Goal: Task Accomplishment & Management: Complete application form

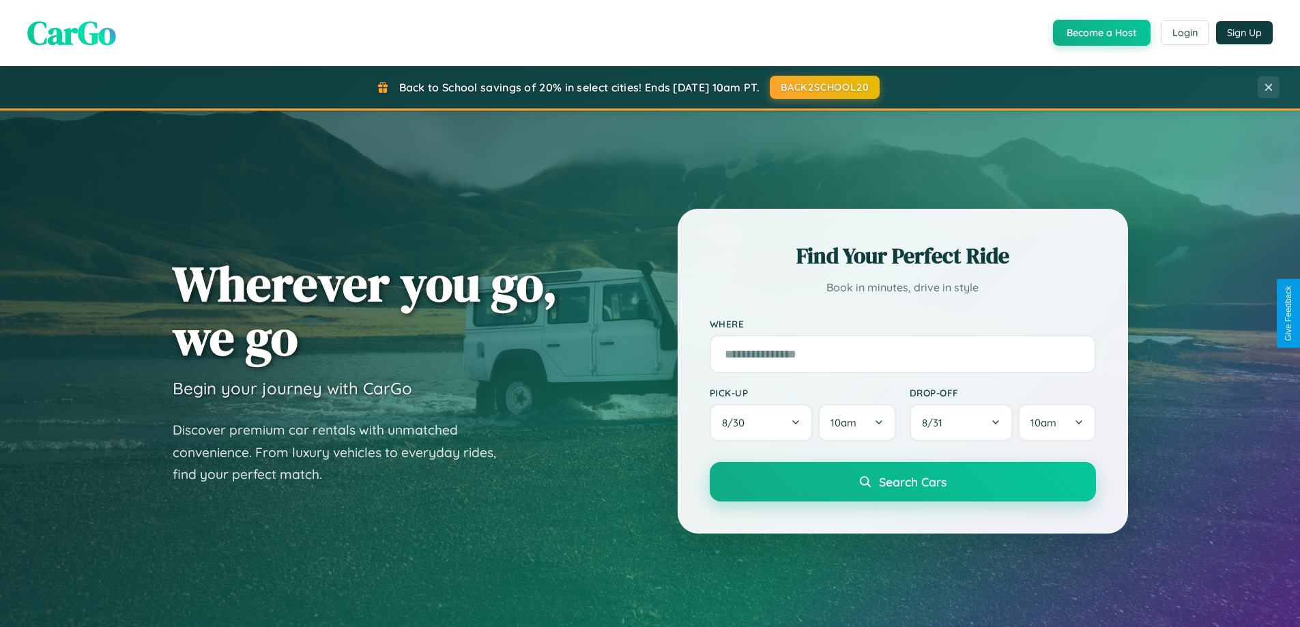
scroll to position [588, 0]
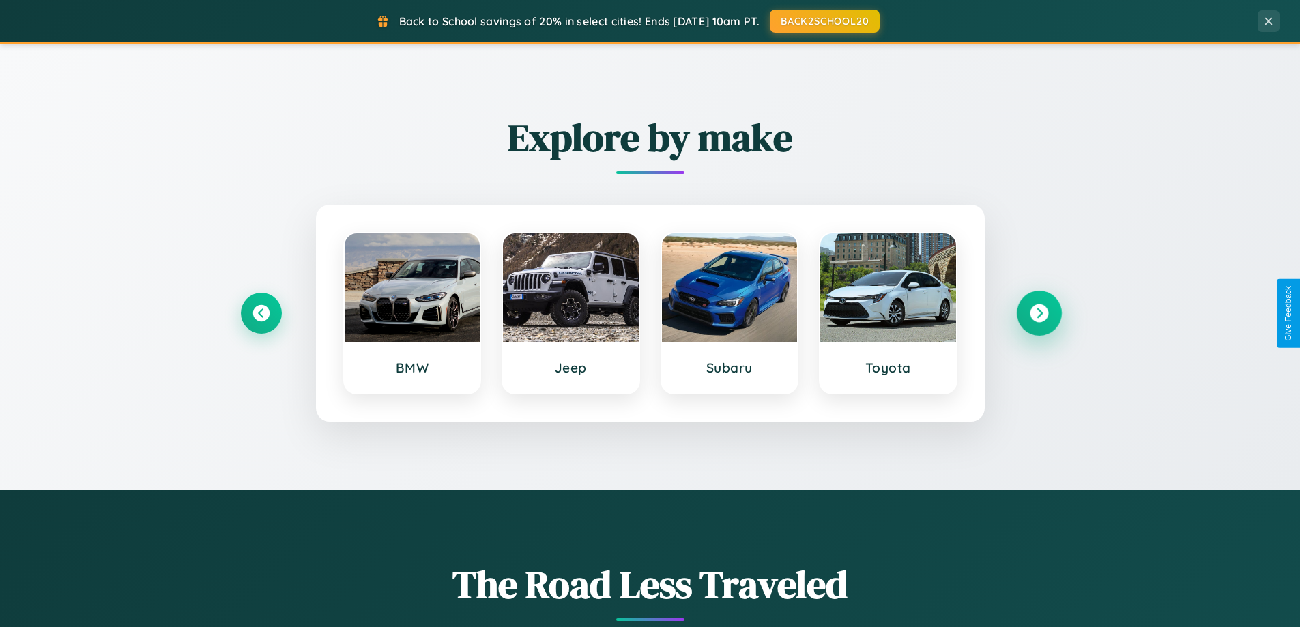
click at [1039, 313] on icon at bounding box center [1039, 313] width 18 height 18
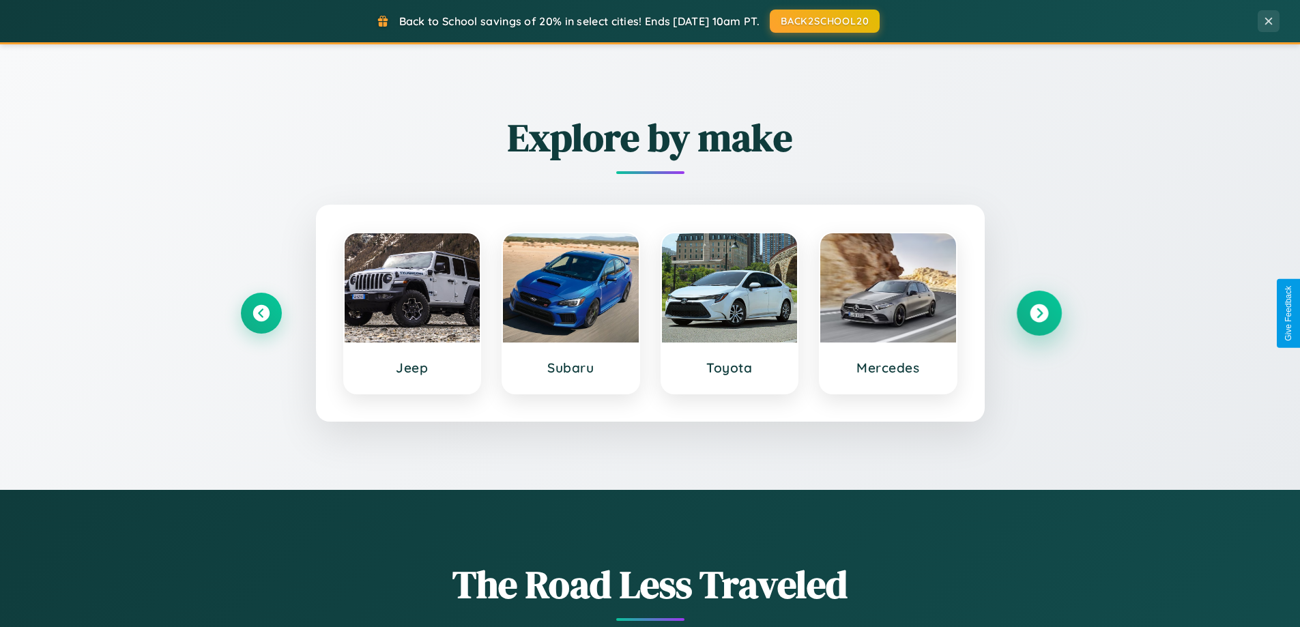
click at [1039, 313] on icon at bounding box center [1039, 313] width 18 height 18
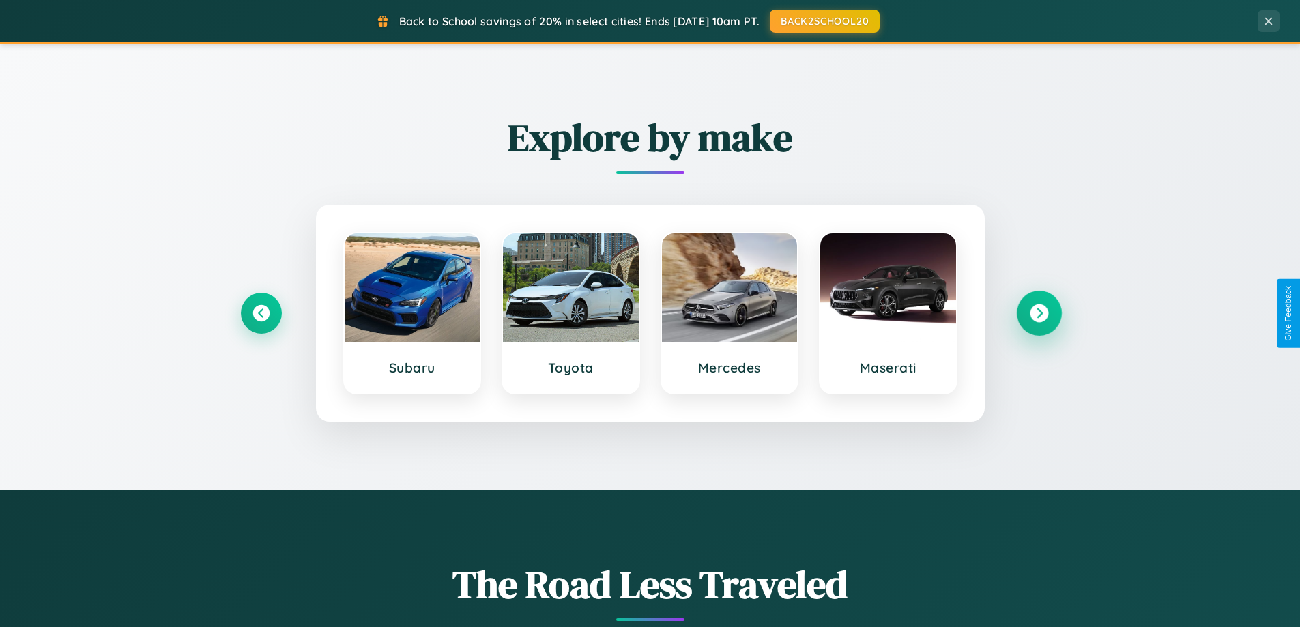
click at [1039, 313] on icon at bounding box center [1039, 313] width 18 height 18
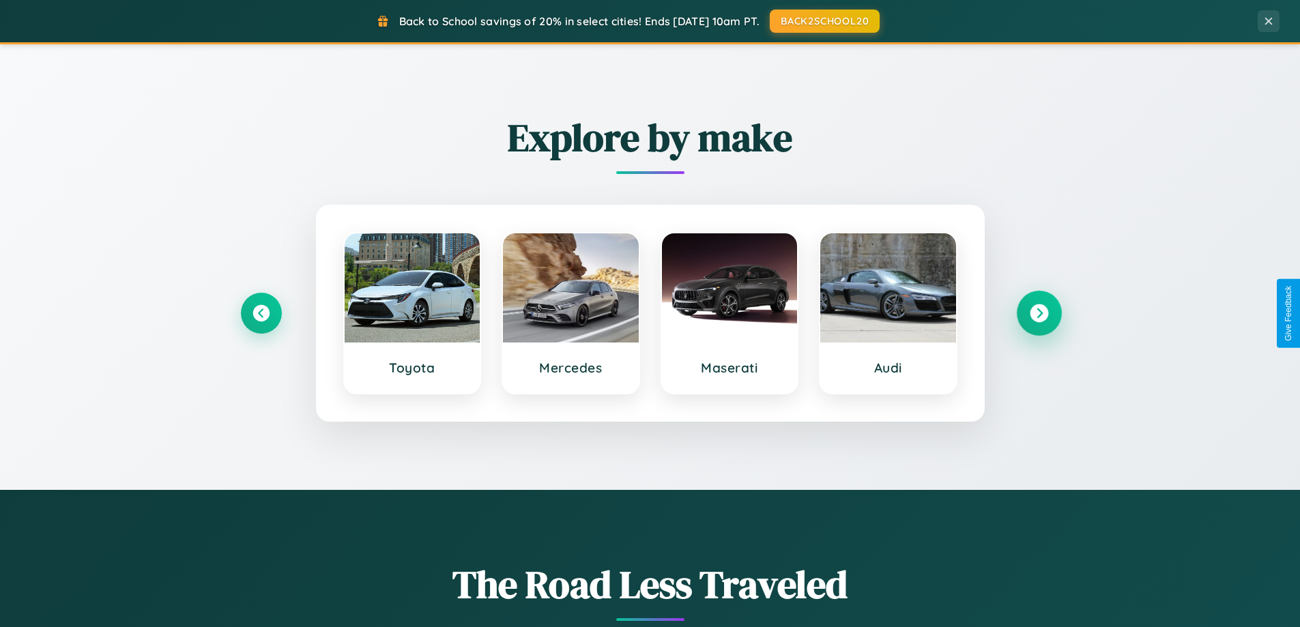
click at [1039, 313] on icon at bounding box center [1039, 313] width 18 height 18
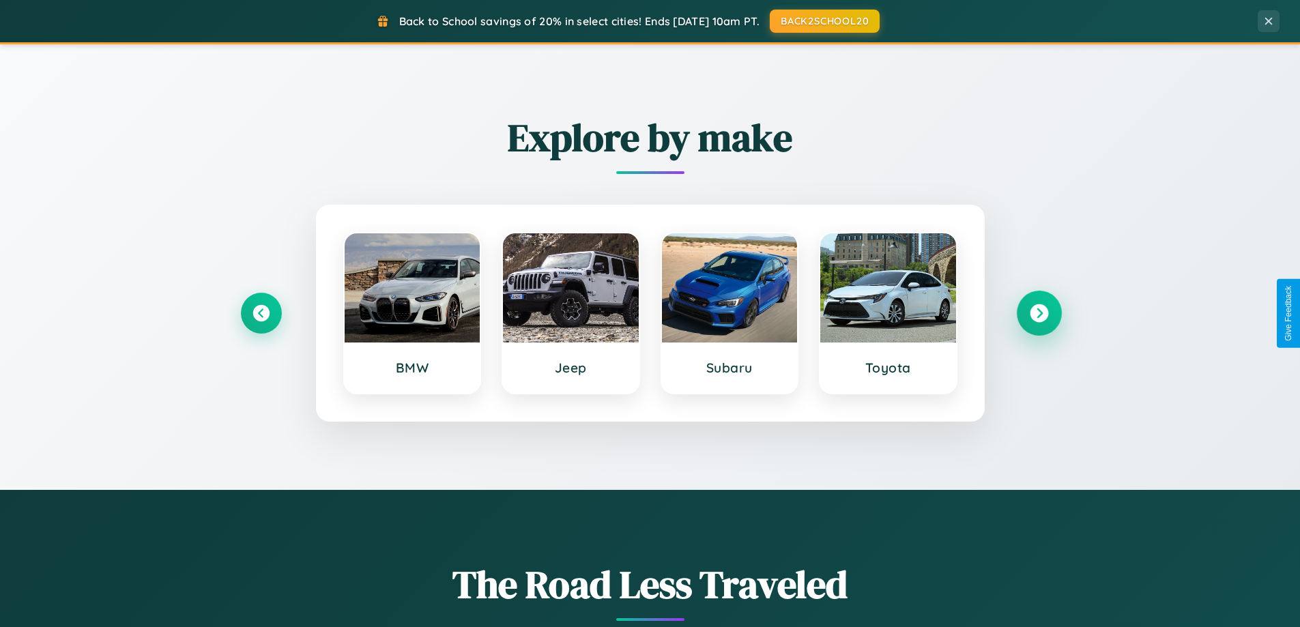
click at [1039, 313] on icon at bounding box center [1039, 313] width 18 height 18
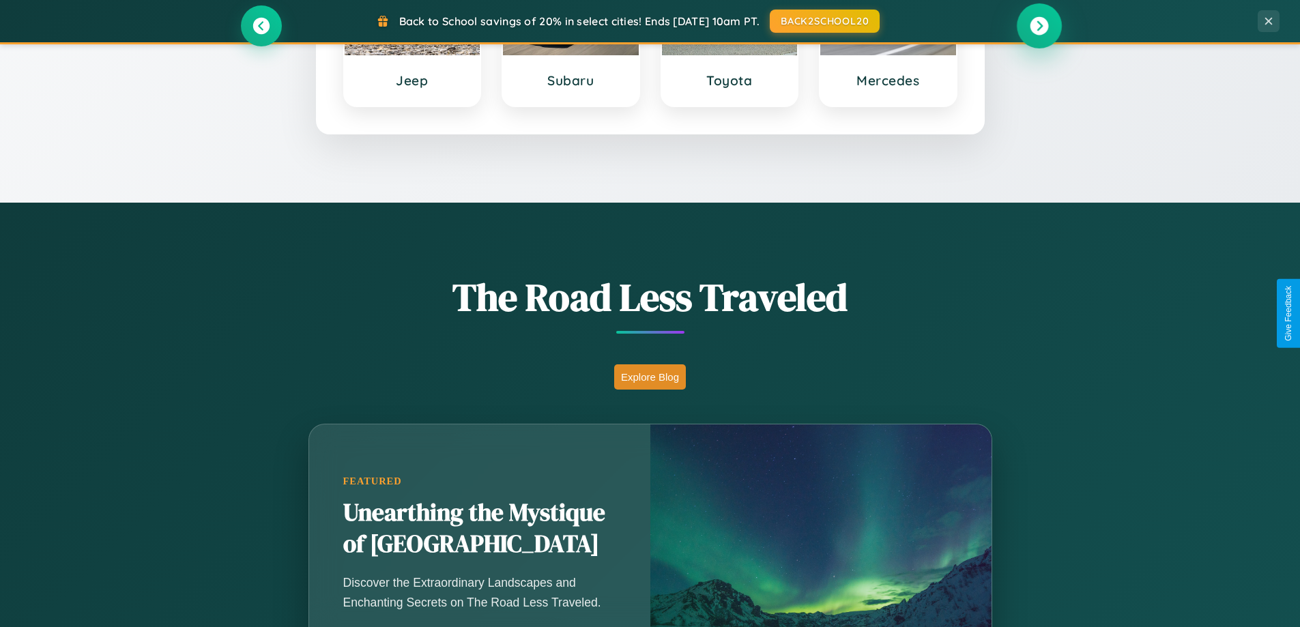
scroll to position [939, 0]
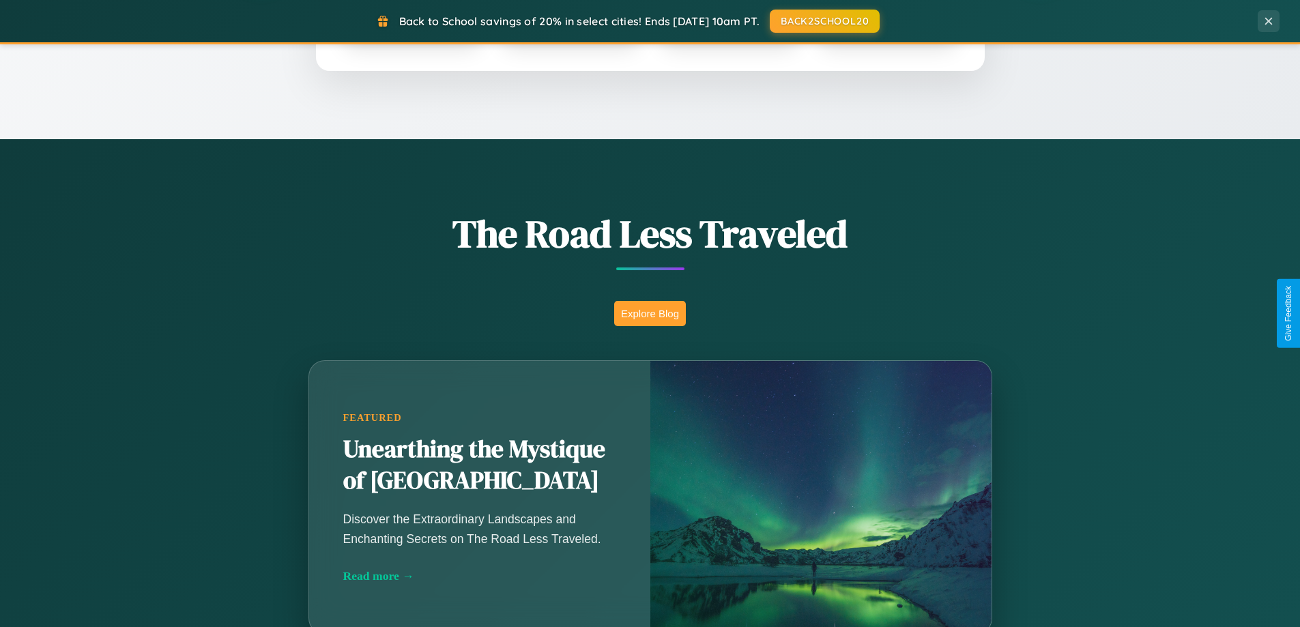
click at [650, 313] on button "Explore Blog" at bounding box center [650, 313] width 72 height 25
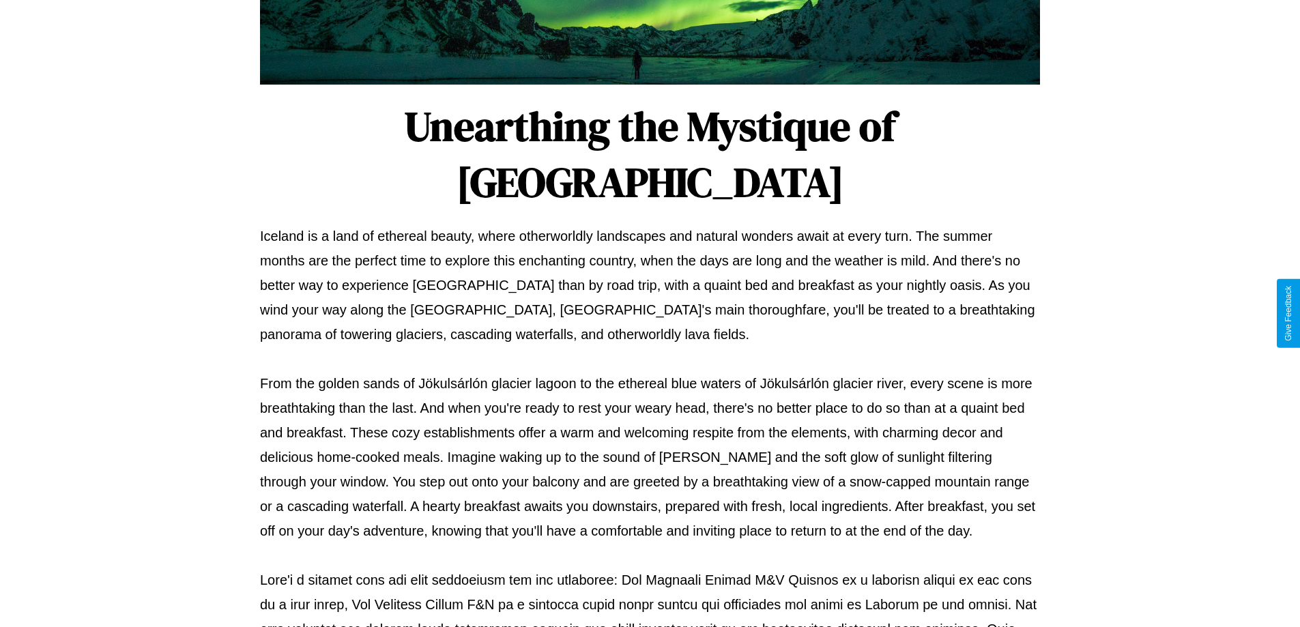
scroll to position [442, 0]
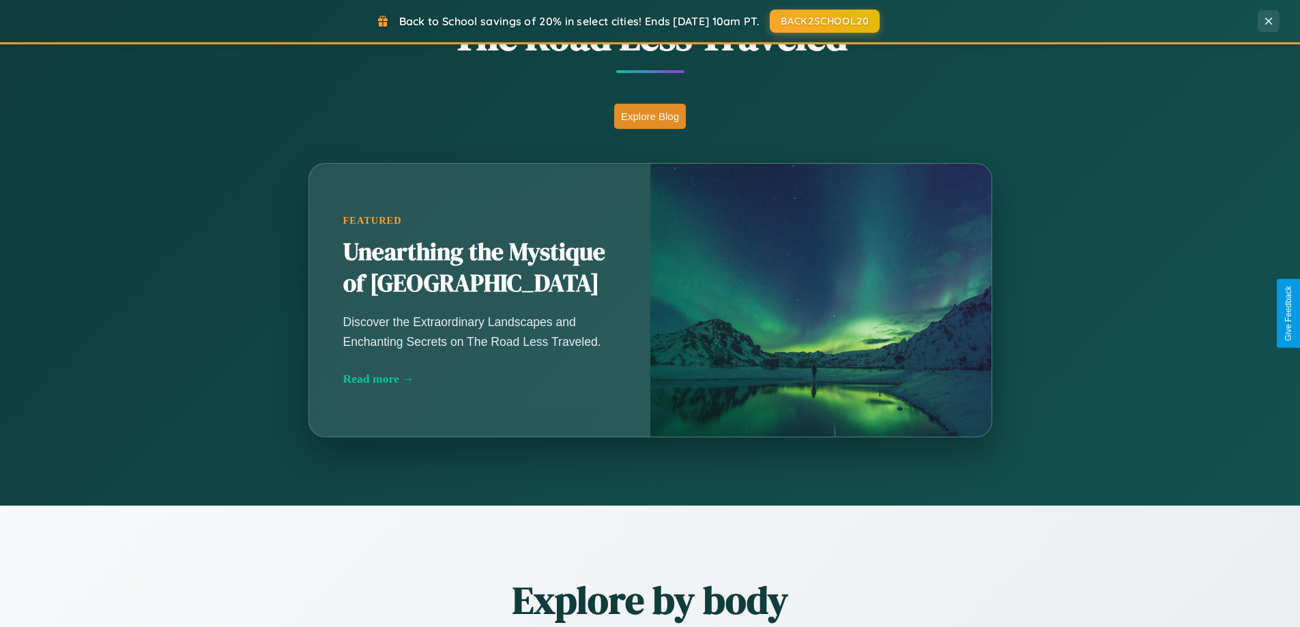
scroll to position [2627, 0]
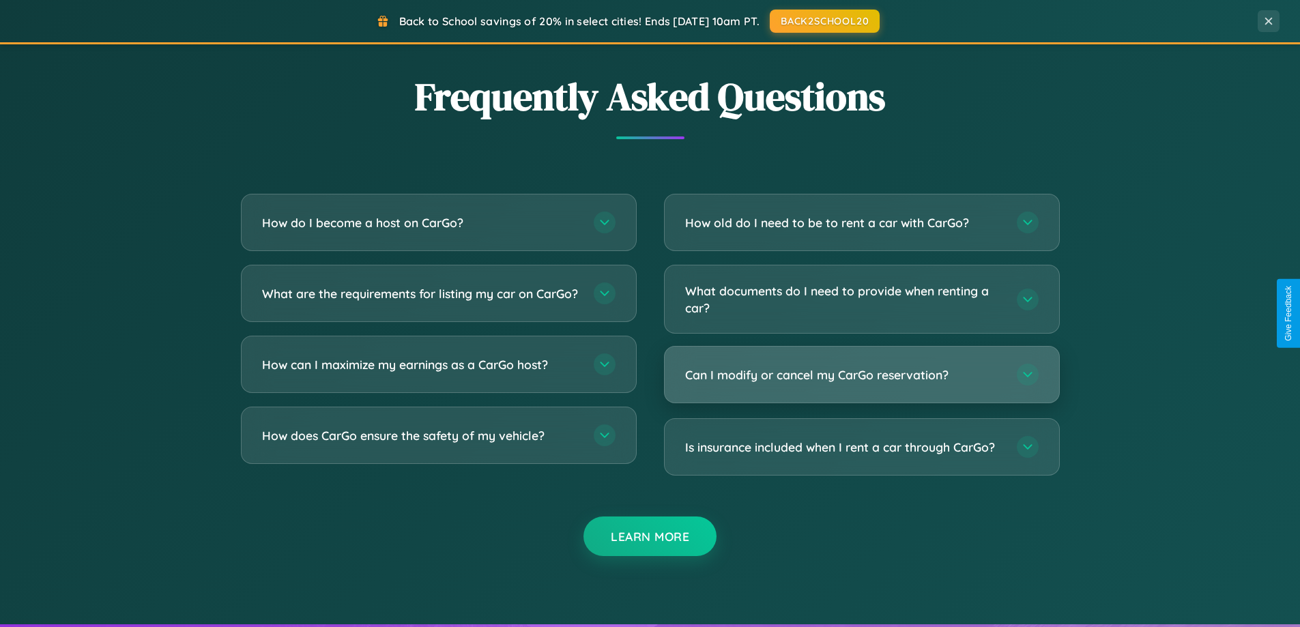
click at [862, 375] on h3 "Can I modify or cancel my CarGo reservation?" at bounding box center [844, 375] width 318 height 17
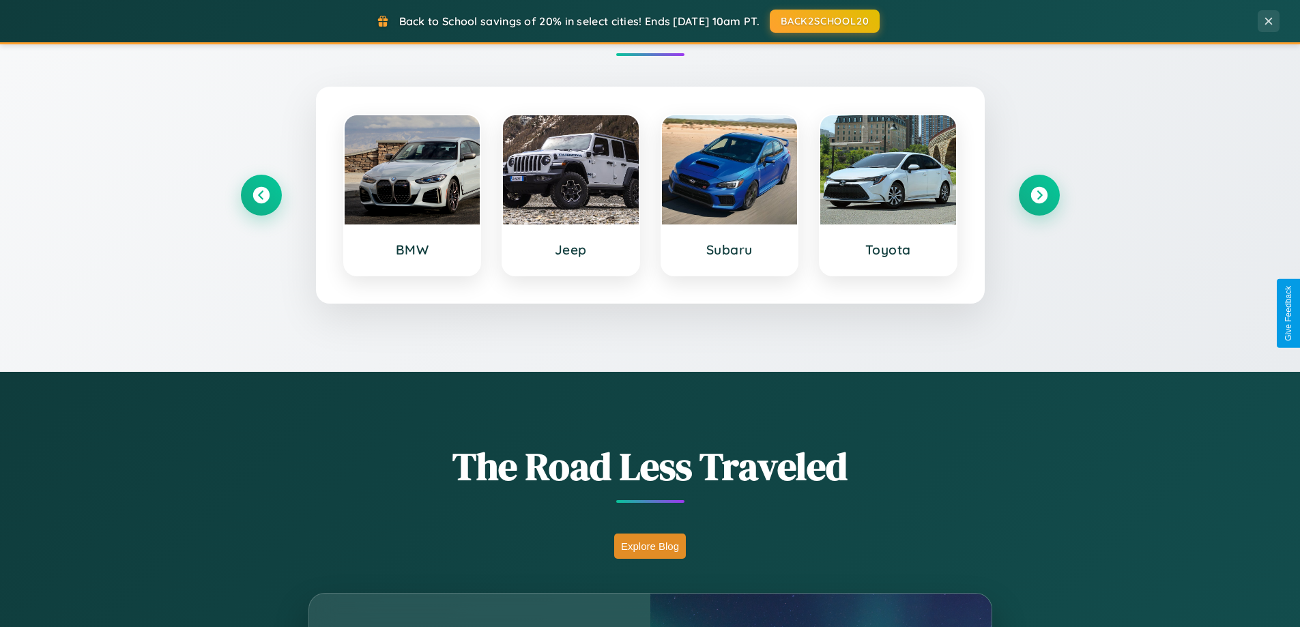
scroll to position [0, 0]
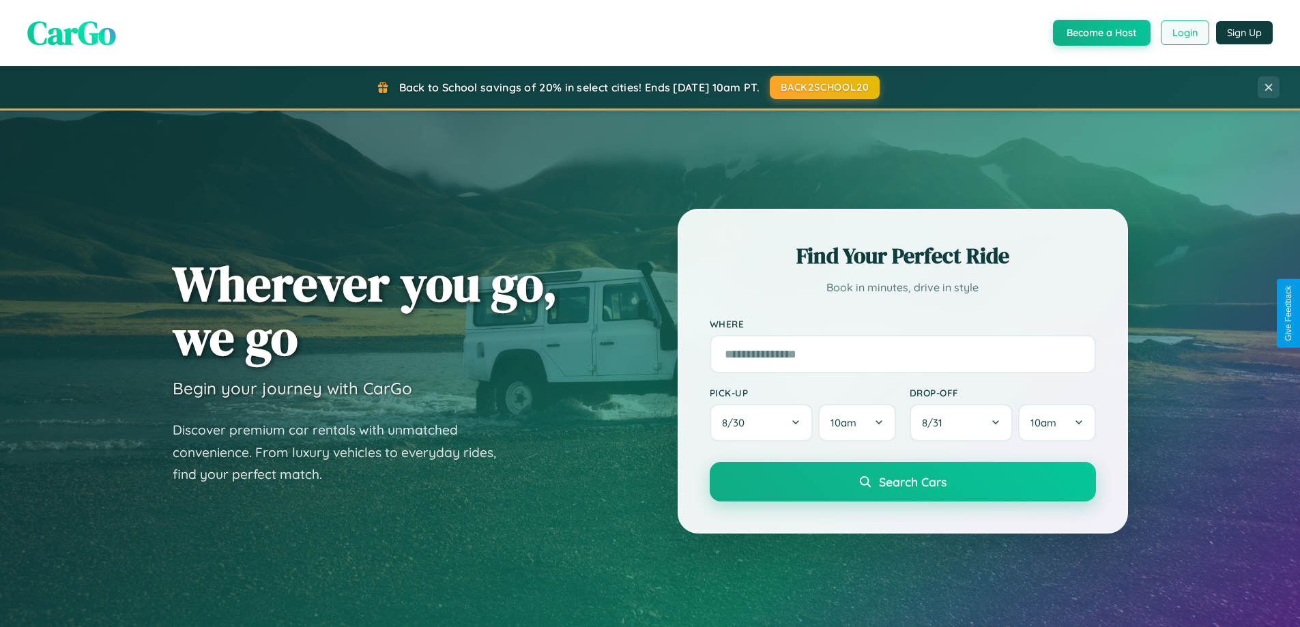
click at [1184, 33] on button "Login" at bounding box center [1185, 32] width 48 height 25
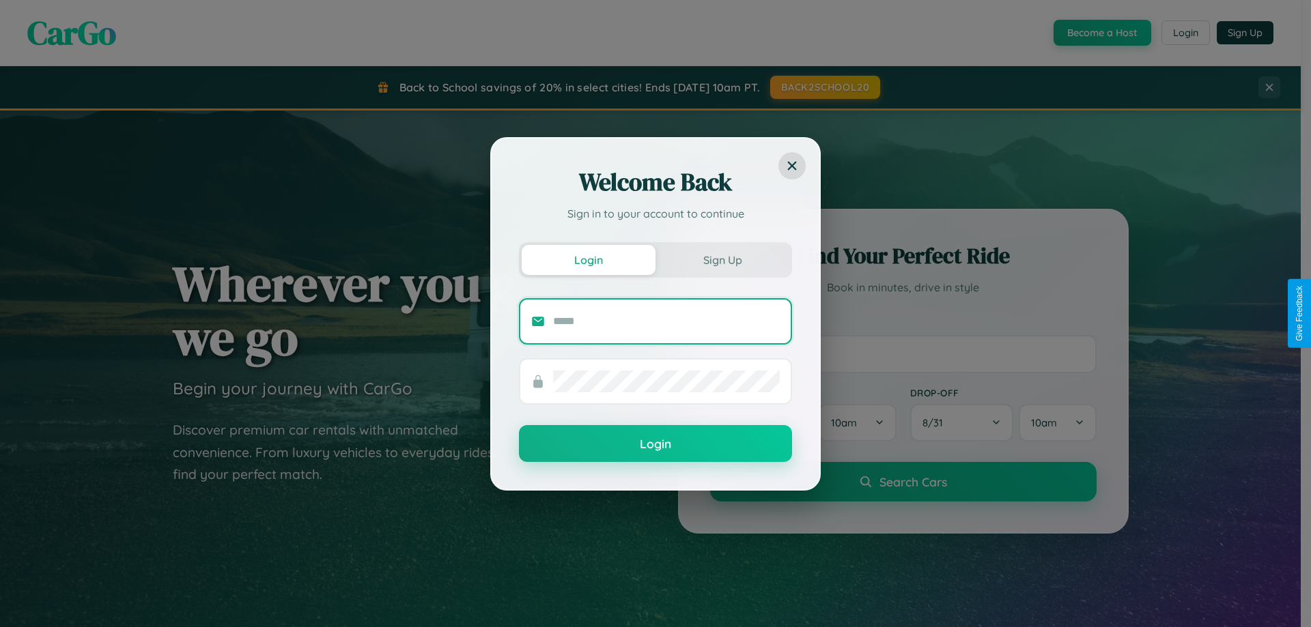
click at [666, 321] on input "text" at bounding box center [666, 322] width 227 height 22
type input "**********"
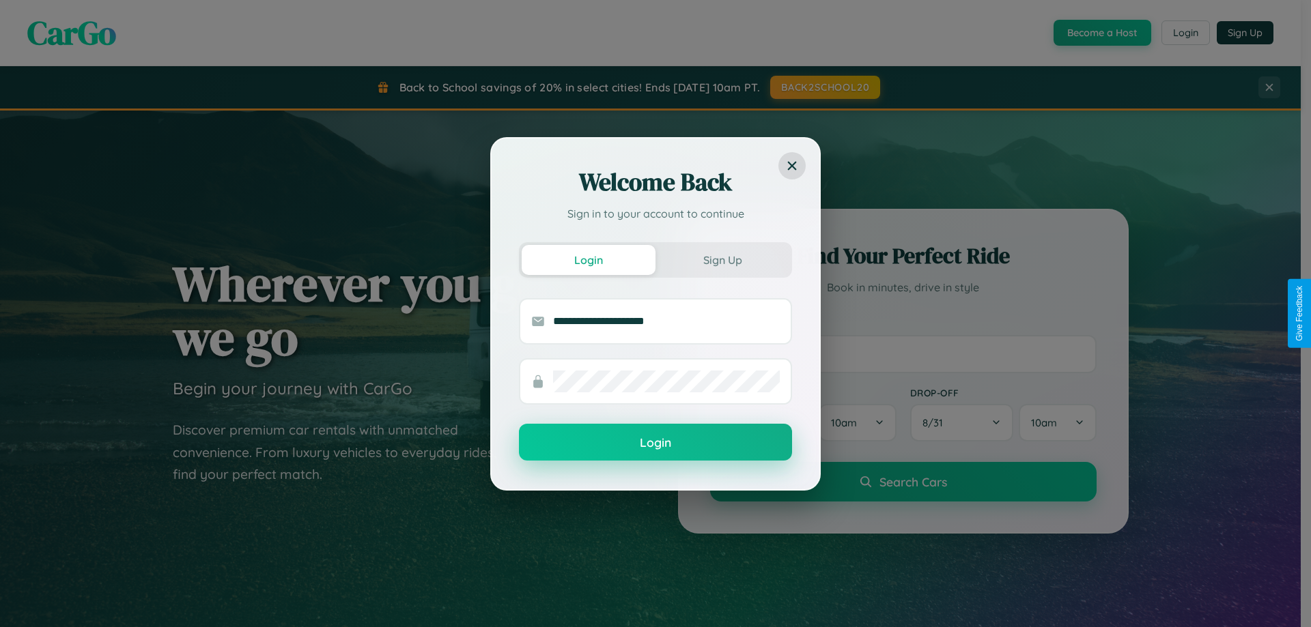
click at [655, 443] on button "Login" at bounding box center [655, 442] width 273 height 37
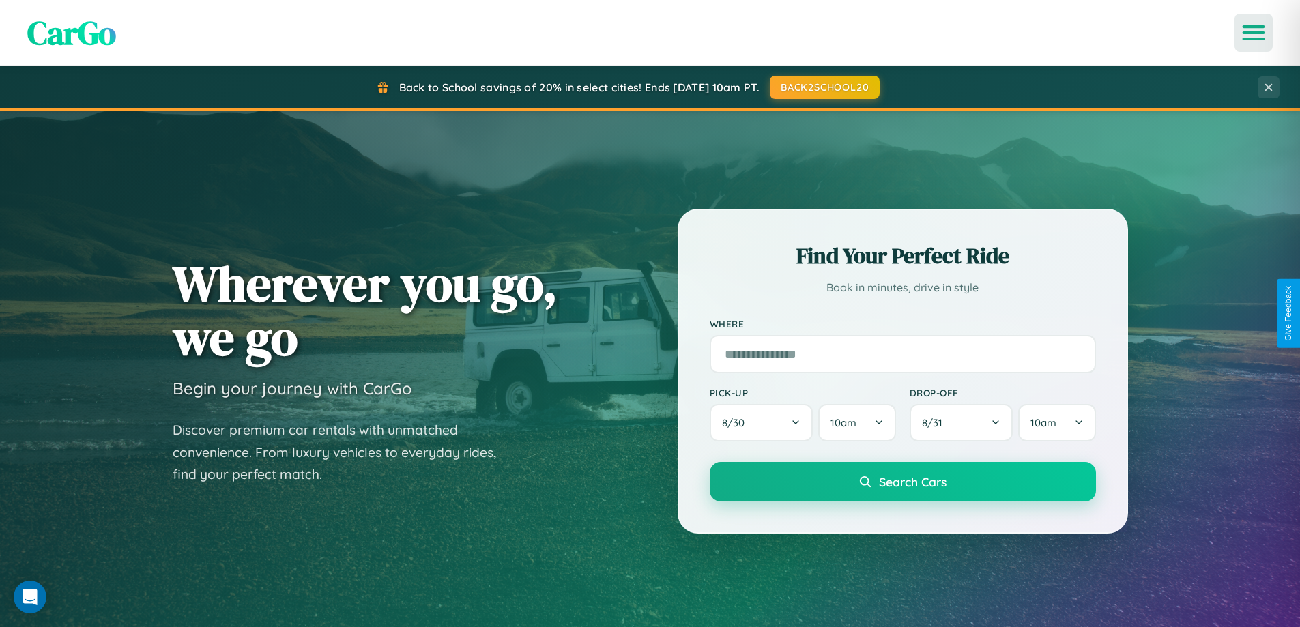
click at [1254, 33] on icon "Open menu" at bounding box center [1254, 33] width 20 height 12
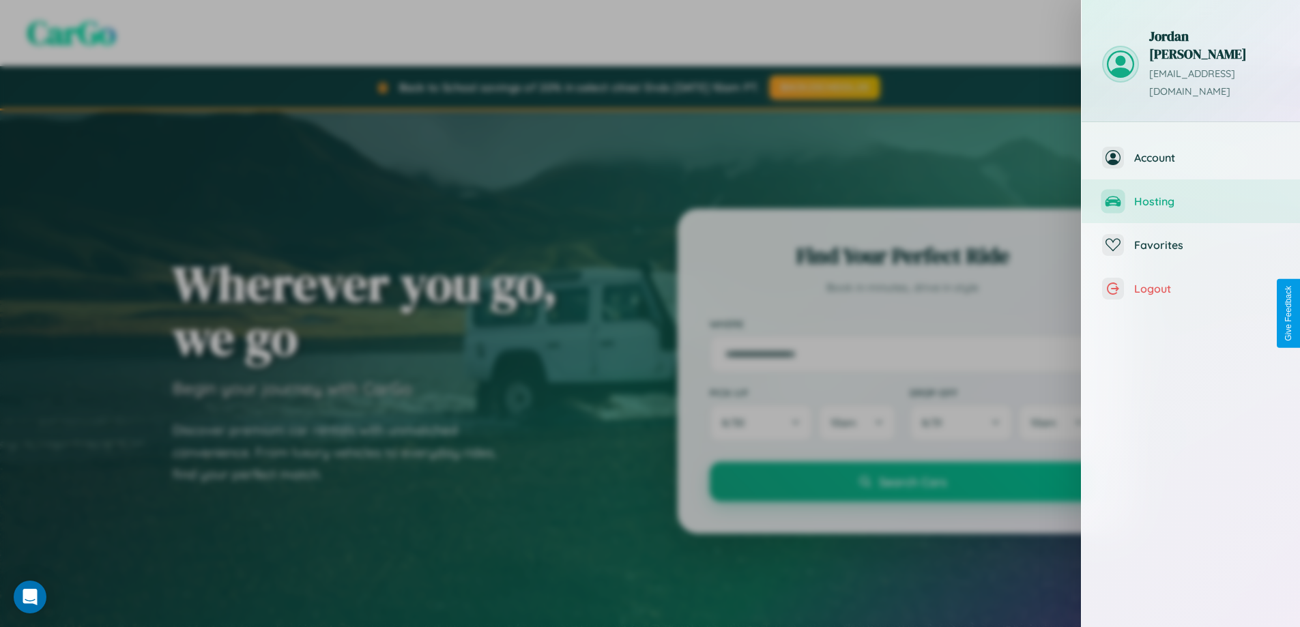
click at [1191, 195] on span "Hosting" at bounding box center [1207, 202] width 145 height 14
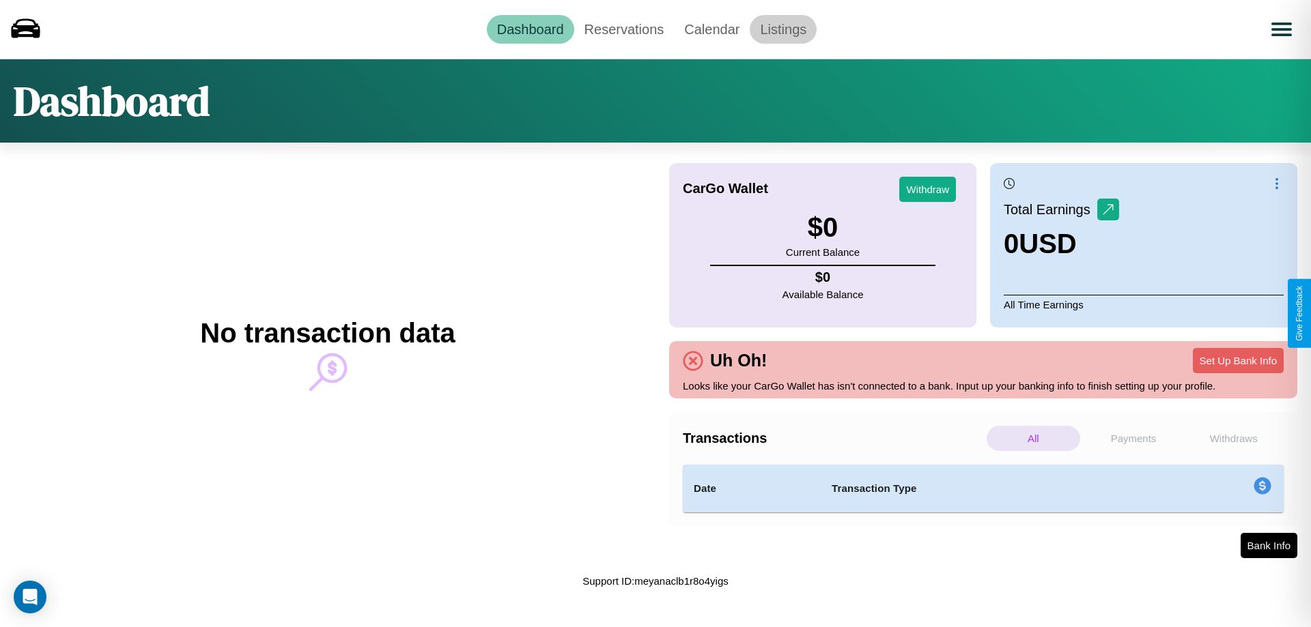
click at [783, 29] on link "Listings" at bounding box center [783, 29] width 67 height 29
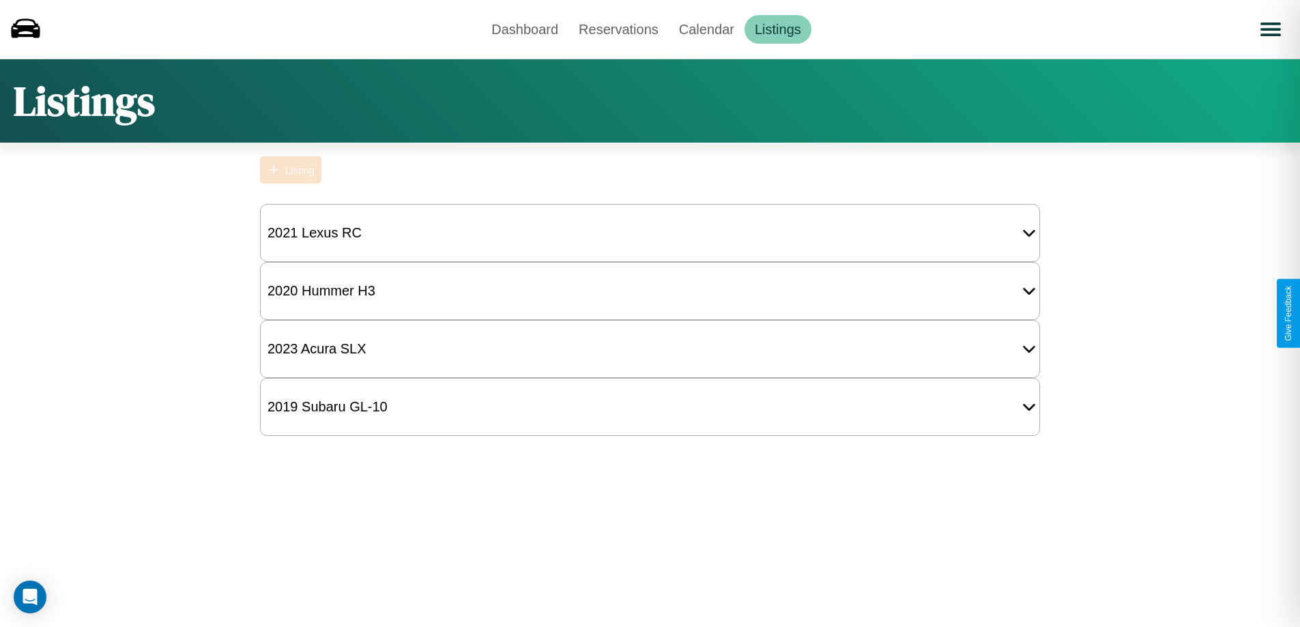
click at [291, 170] on div "Listing" at bounding box center [299, 171] width 29 height 12
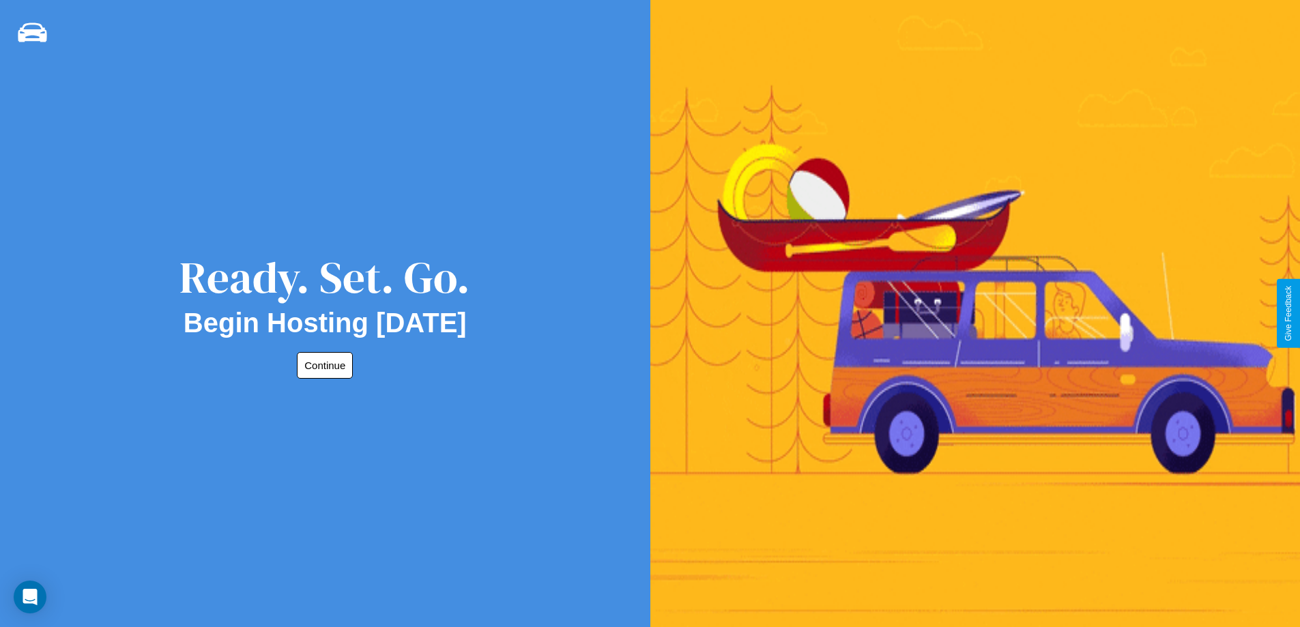
click at [322, 365] on button "Continue" at bounding box center [325, 365] width 56 height 27
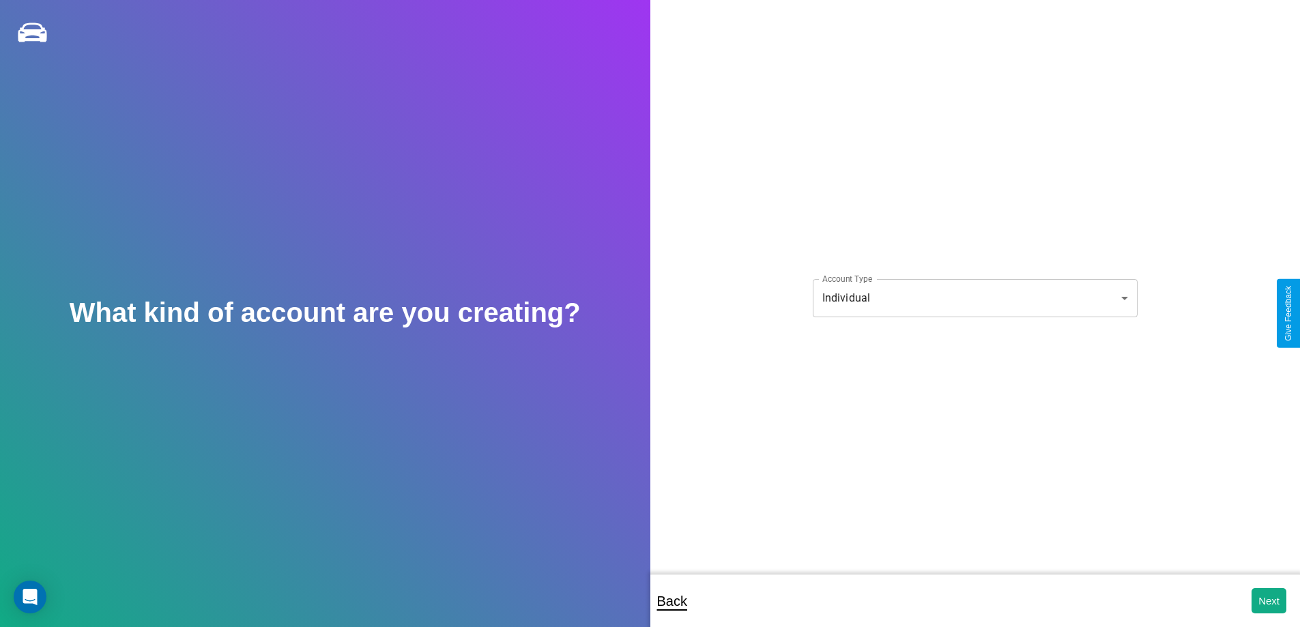
click at [975, 298] on body "**********" at bounding box center [650, 323] width 1300 height 646
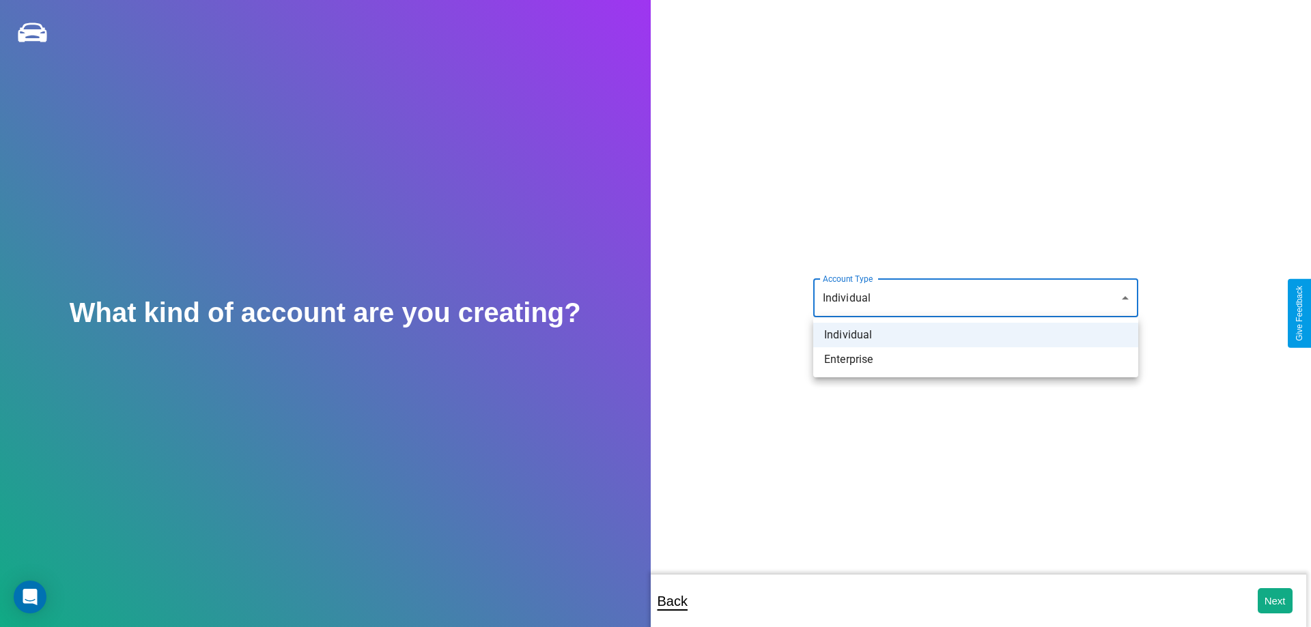
click at [976, 335] on li "Individual" at bounding box center [975, 335] width 325 height 25
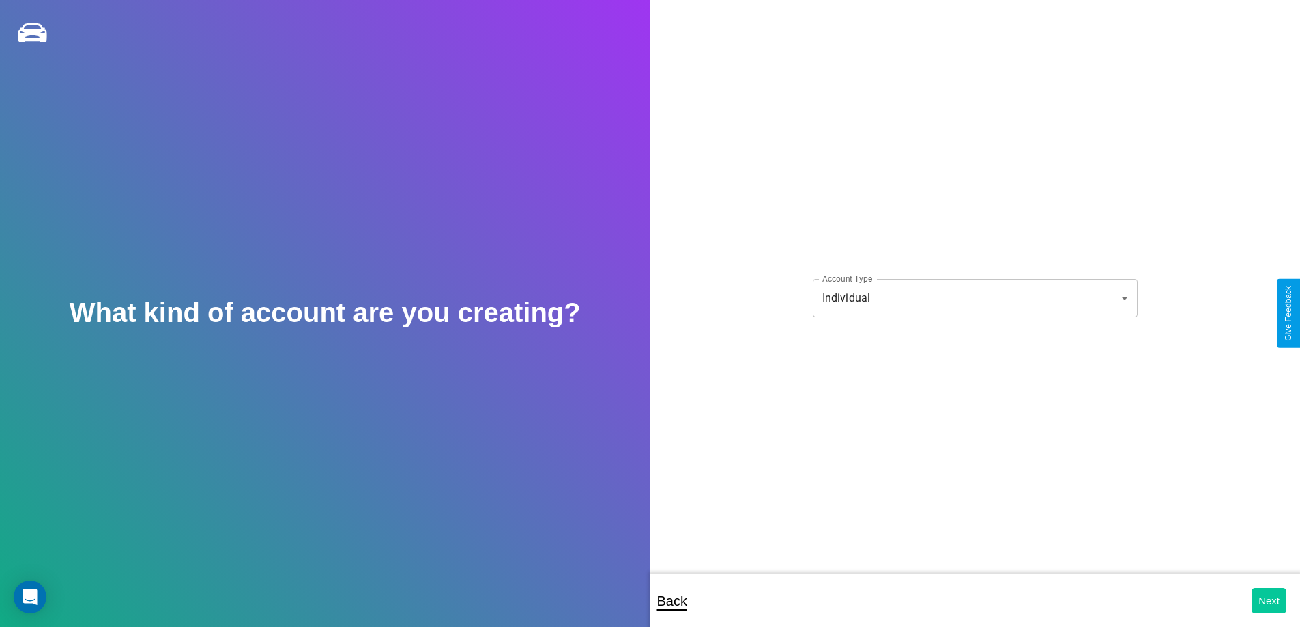
click at [1269, 601] on button "Next" at bounding box center [1269, 600] width 35 height 25
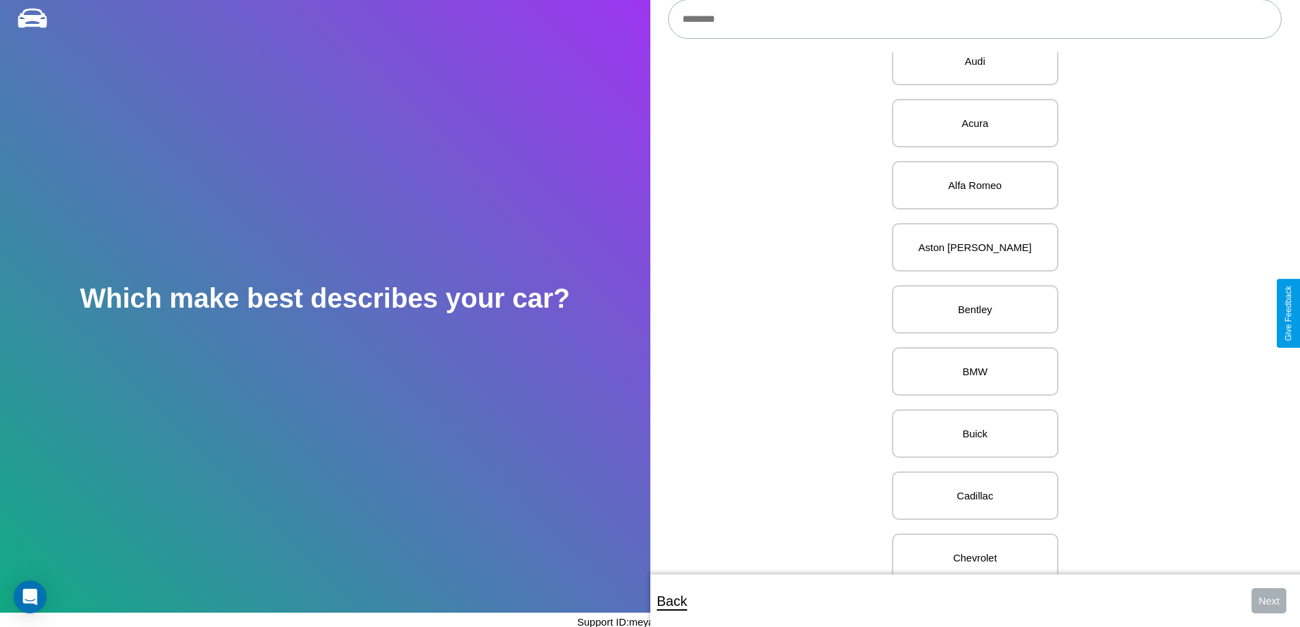
scroll to position [94, 0]
click at [970, 313] on p "BMW" at bounding box center [975, 313] width 137 height 18
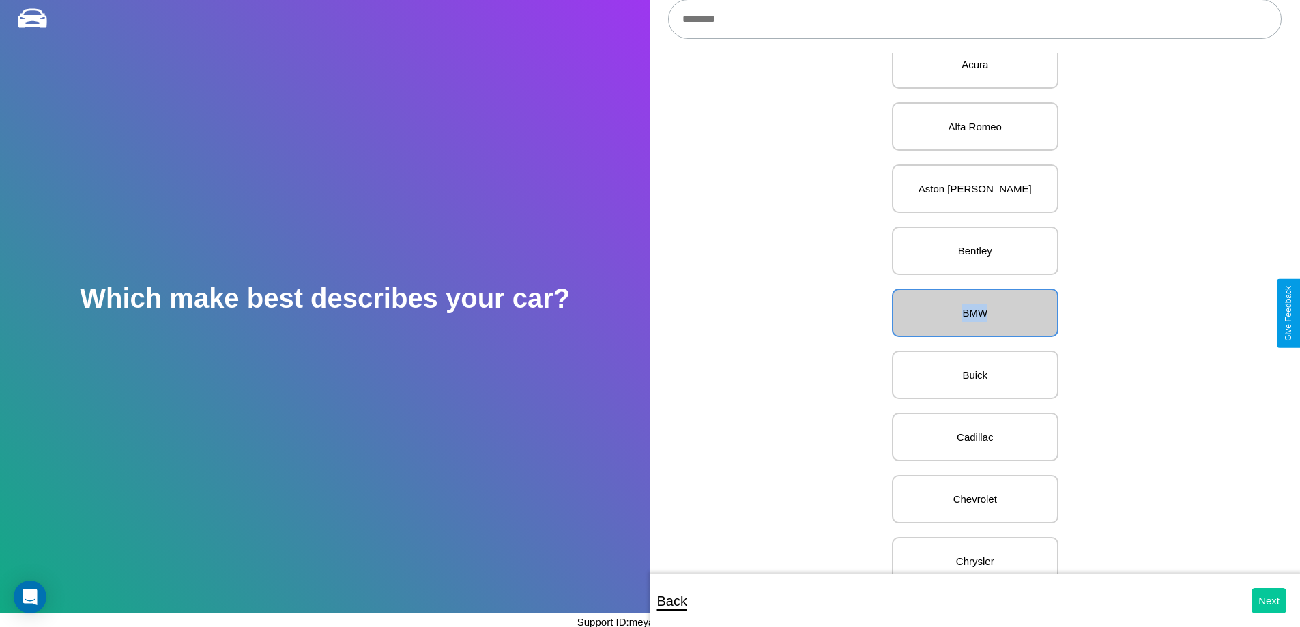
click at [1269, 601] on button "Next" at bounding box center [1269, 600] width 35 height 25
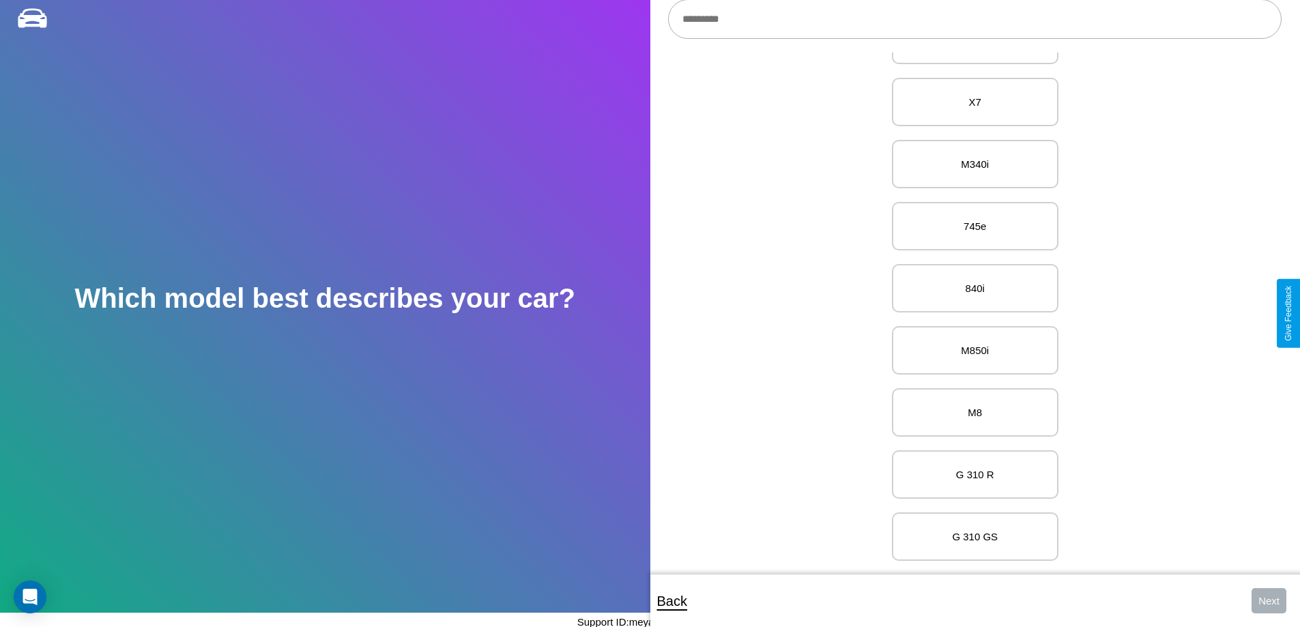
scroll to position [12518, 0]
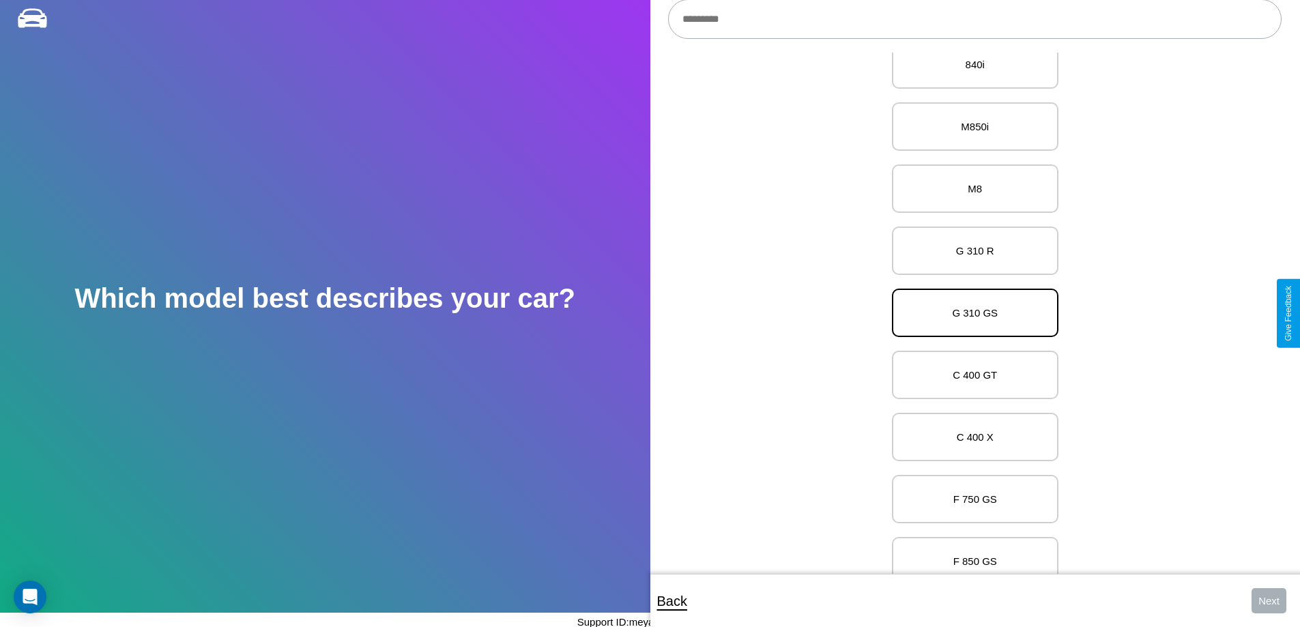
click at [970, 313] on p "G 310 GS" at bounding box center [975, 313] width 137 height 18
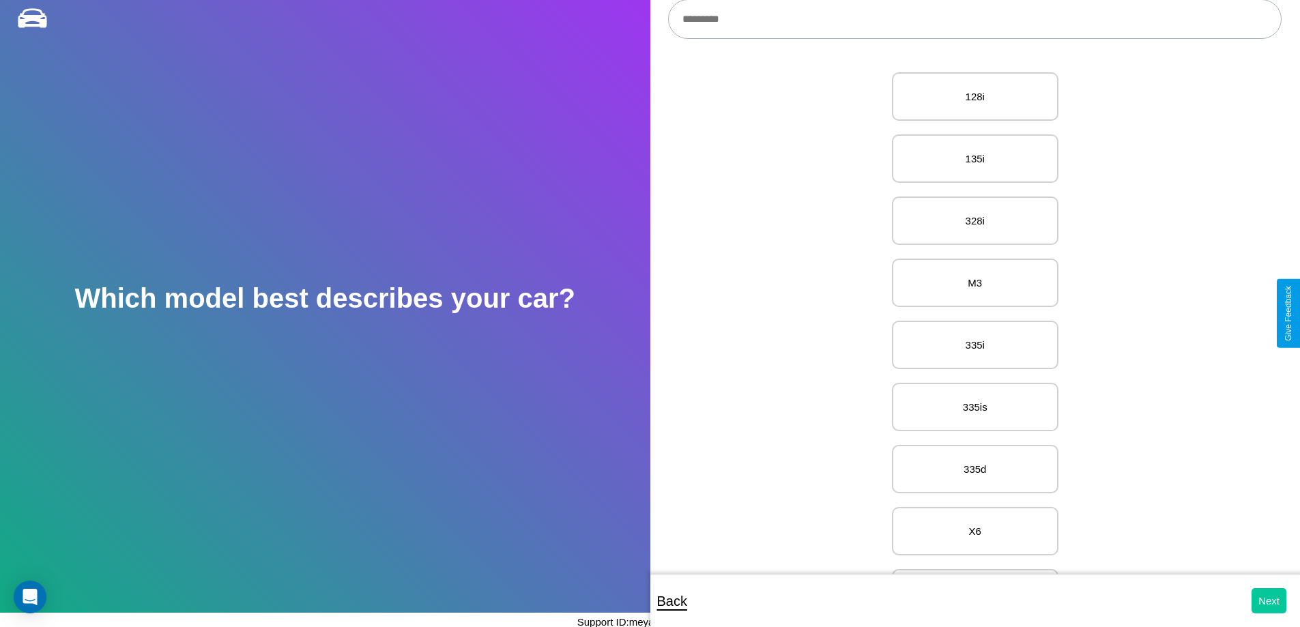
click at [1269, 601] on button "Next" at bounding box center [1269, 600] width 35 height 25
select select "*****"
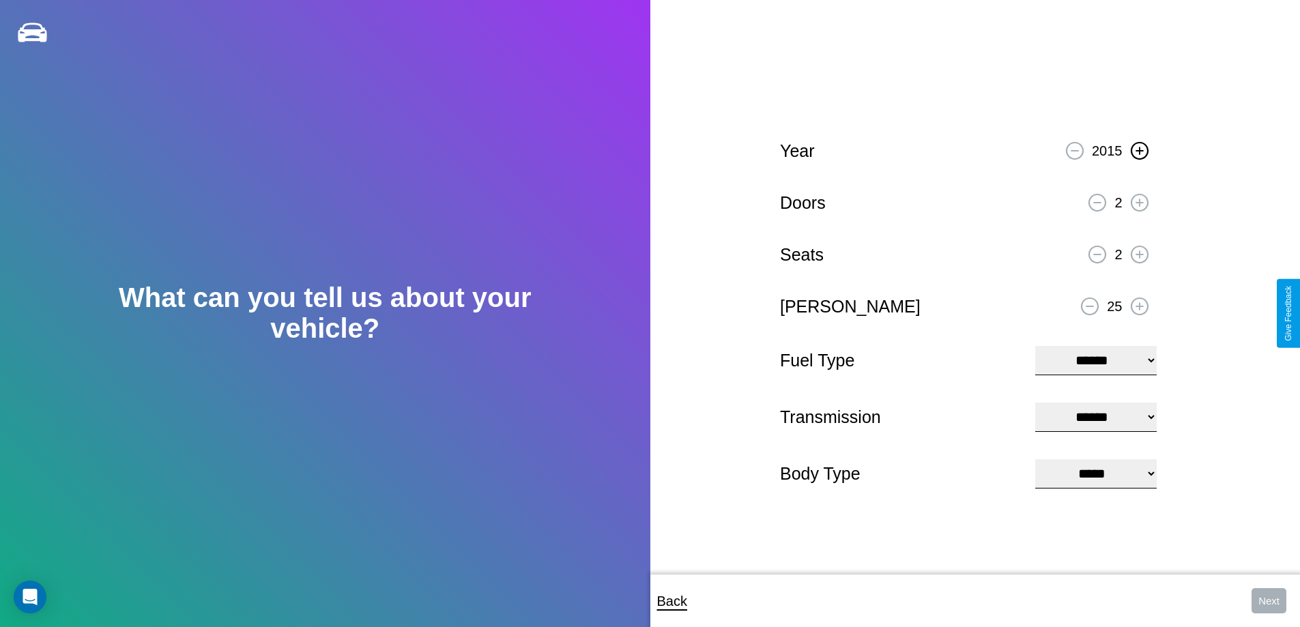
click at [1139, 149] on icon at bounding box center [1140, 151] width 8 height 8
click at [1139, 201] on icon at bounding box center [1140, 203] width 8 height 8
click at [1139, 253] on icon at bounding box center [1140, 255] width 8 height 8
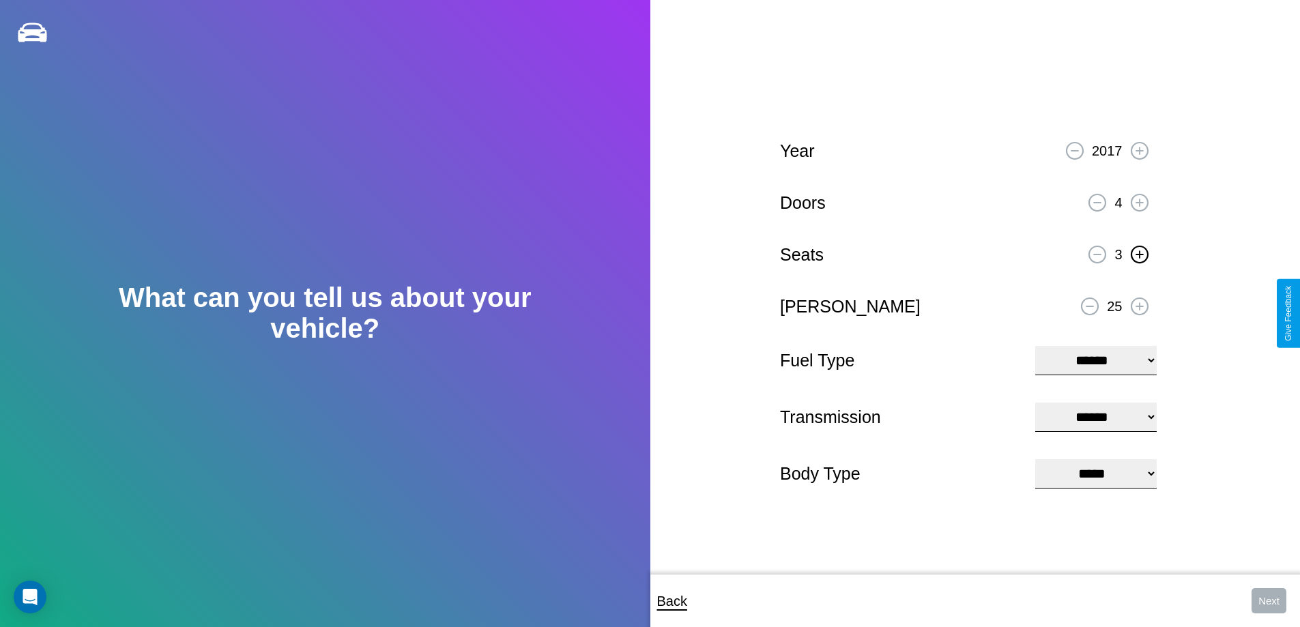
click at [1139, 253] on icon at bounding box center [1140, 255] width 8 height 8
click at [1139, 304] on icon at bounding box center [1140, 306] width 8 height 8
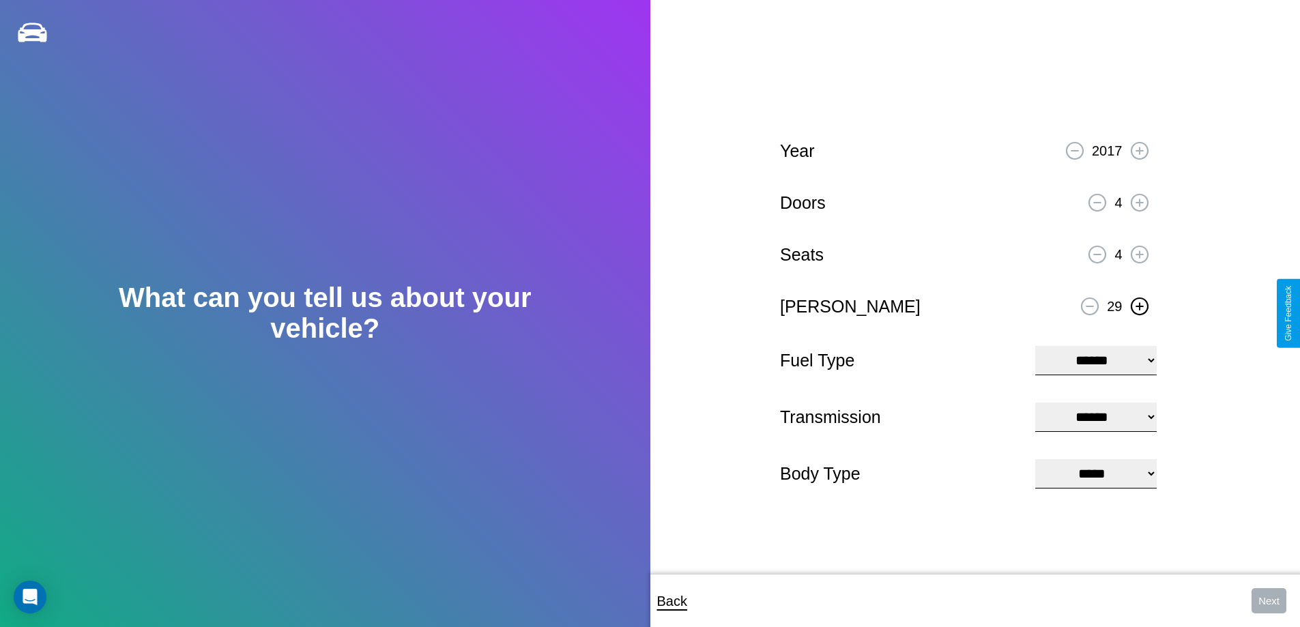
click at [1139, 304] on icon at bounding box center [1140, 306] width 8 height 8
click at [1096, 359] on select "**********" at bounding box center [1096, 360] width 121 height 29
select select "********"
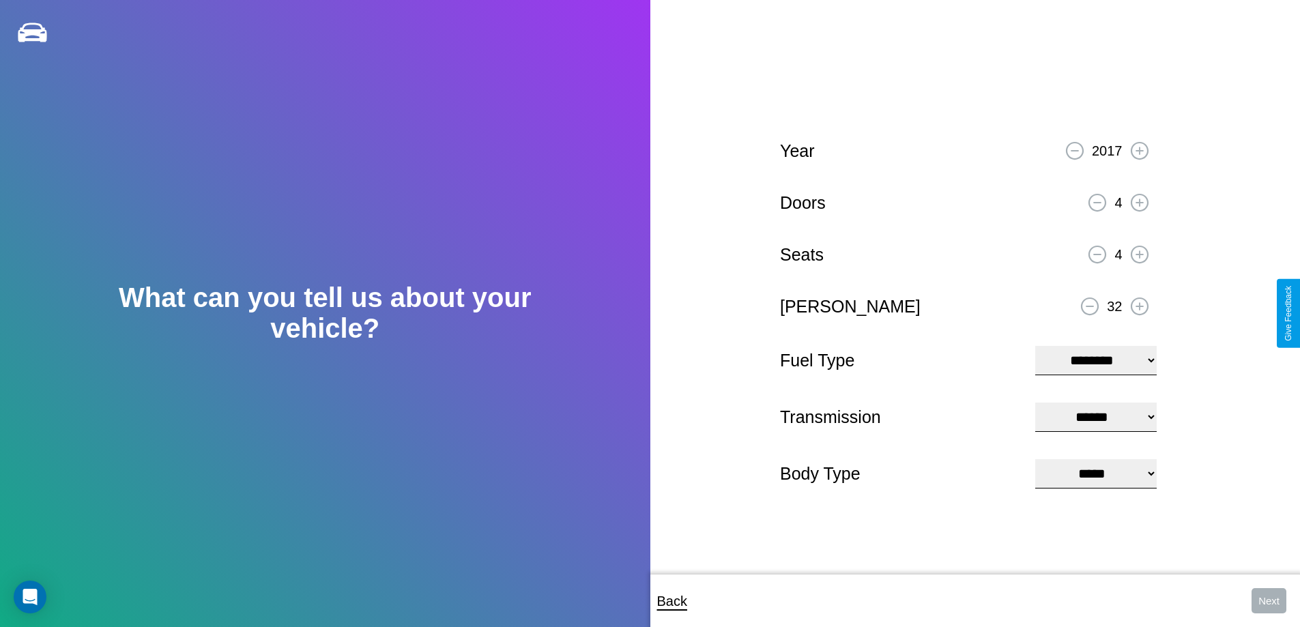
click at [1096, 417] on select "****** ********* ******" at bounding box center [1096, 417] width 121 height 29
select select "******"
click at [1096, 475] on select "**********" at bounding box center [1096, 473] width 121 height 29
click at [1269, 601] on button "Next" at bounding box center [1269, 600] width 35 height 25
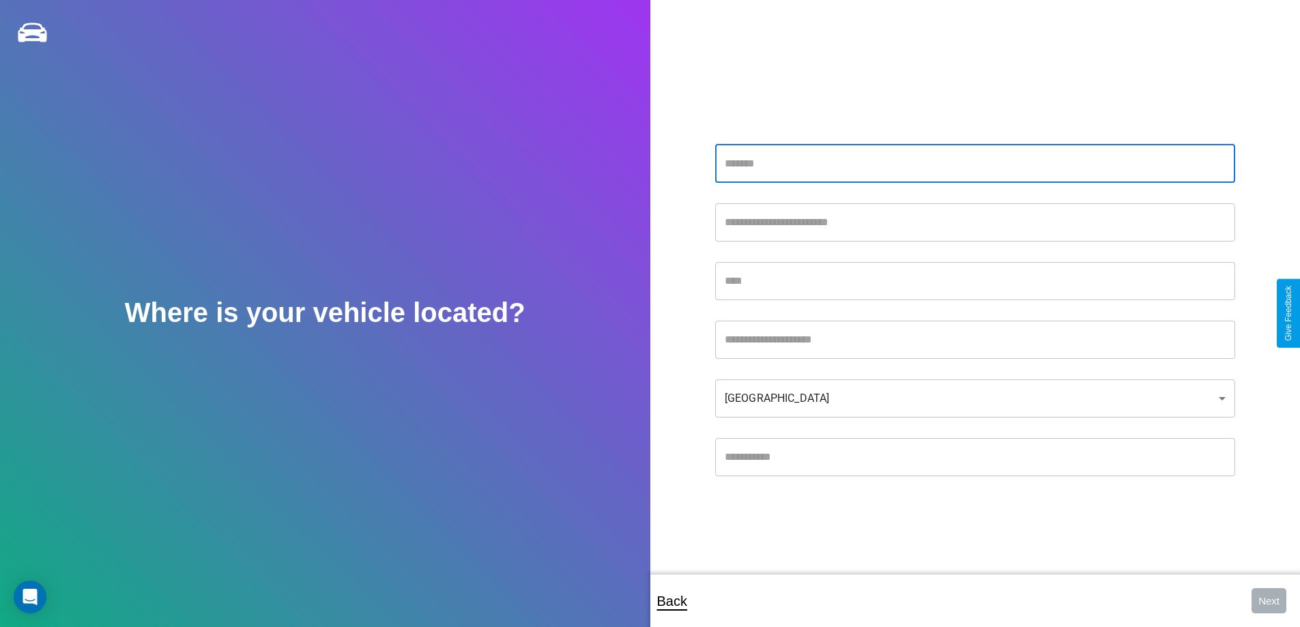
click at [975, 163] on input "text" at bounding box center [975, 164] width 520 height 38
type input "**********"
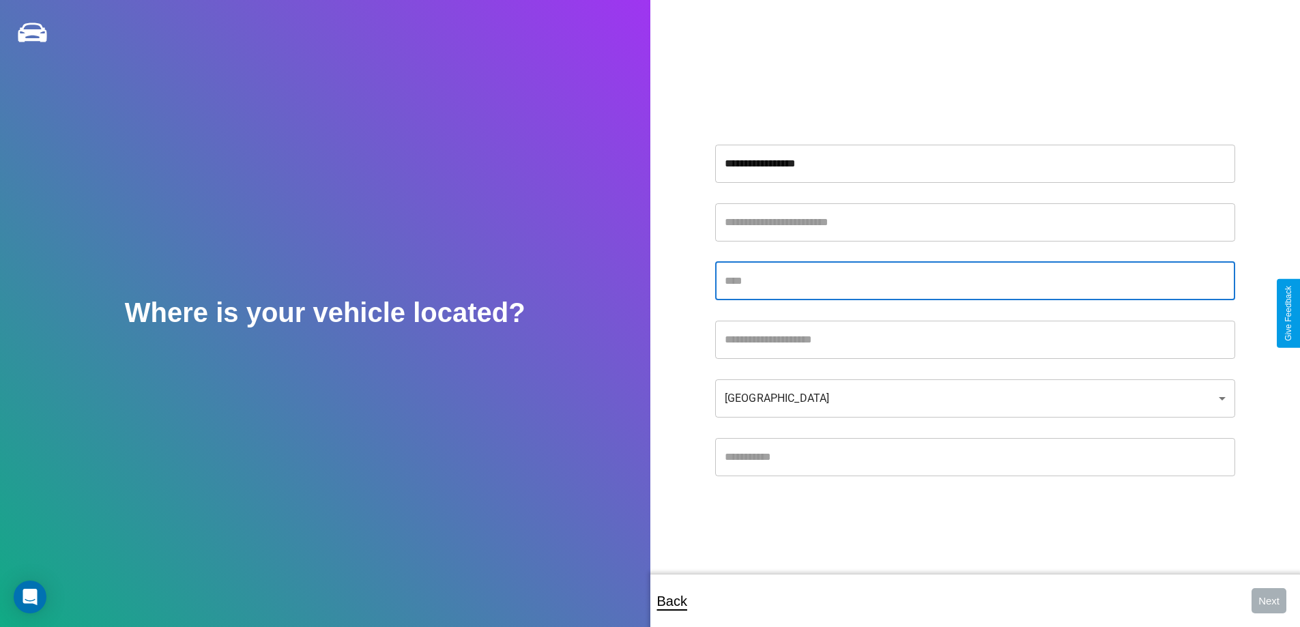
click at [975, 281] on input "text" at bounding box center [975, 281] width 520 height 38
type input "*********"
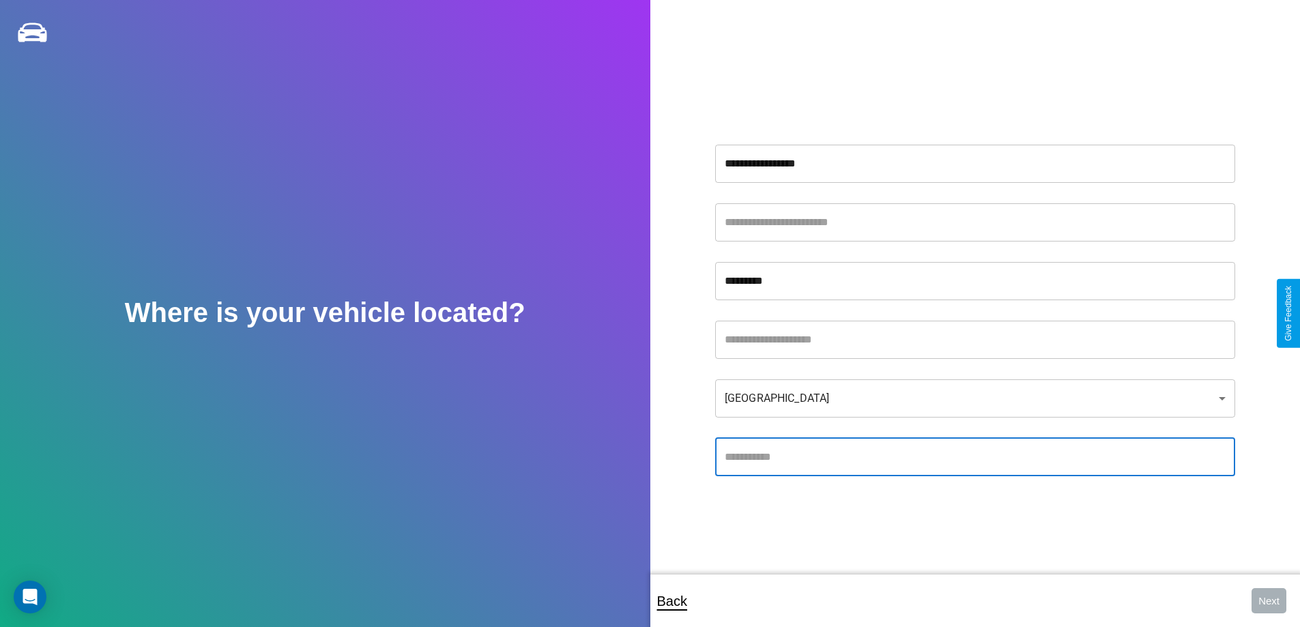
click at [975, 457] on input "text" at bounding box center [975, 457] width 520 height 38
type input "*****"
click at [975, 398] on body "**********" at bounding box center [650, 323] width 1300 height 646
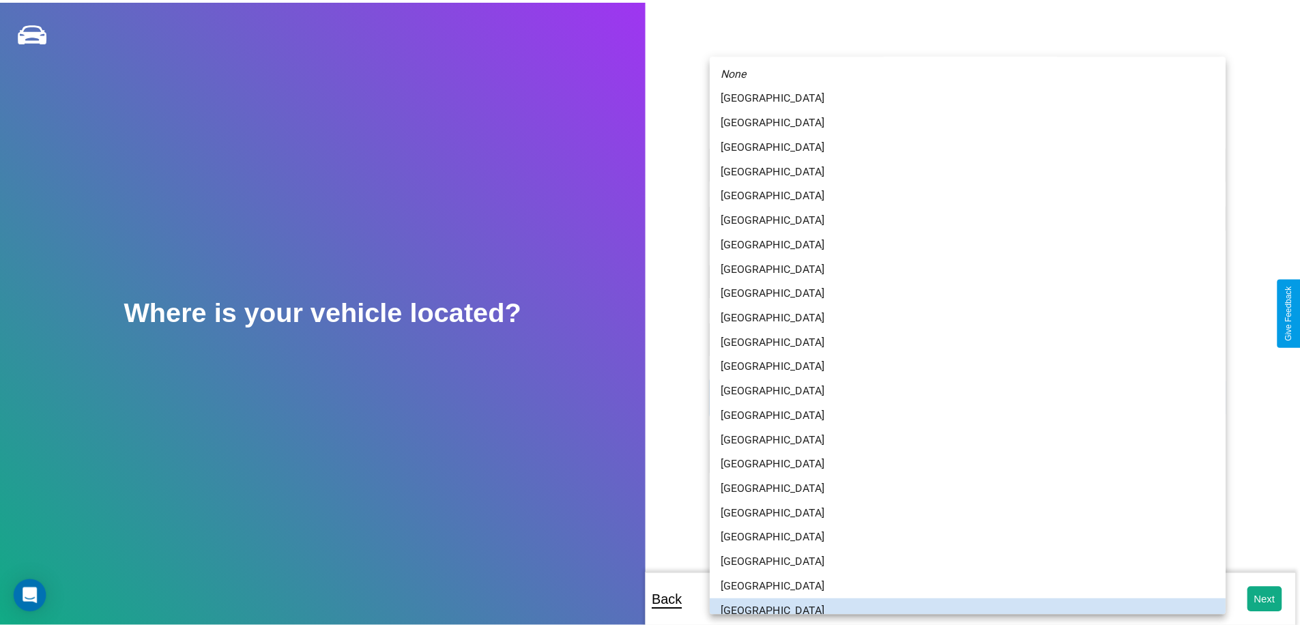
scroll to position [9, 0]
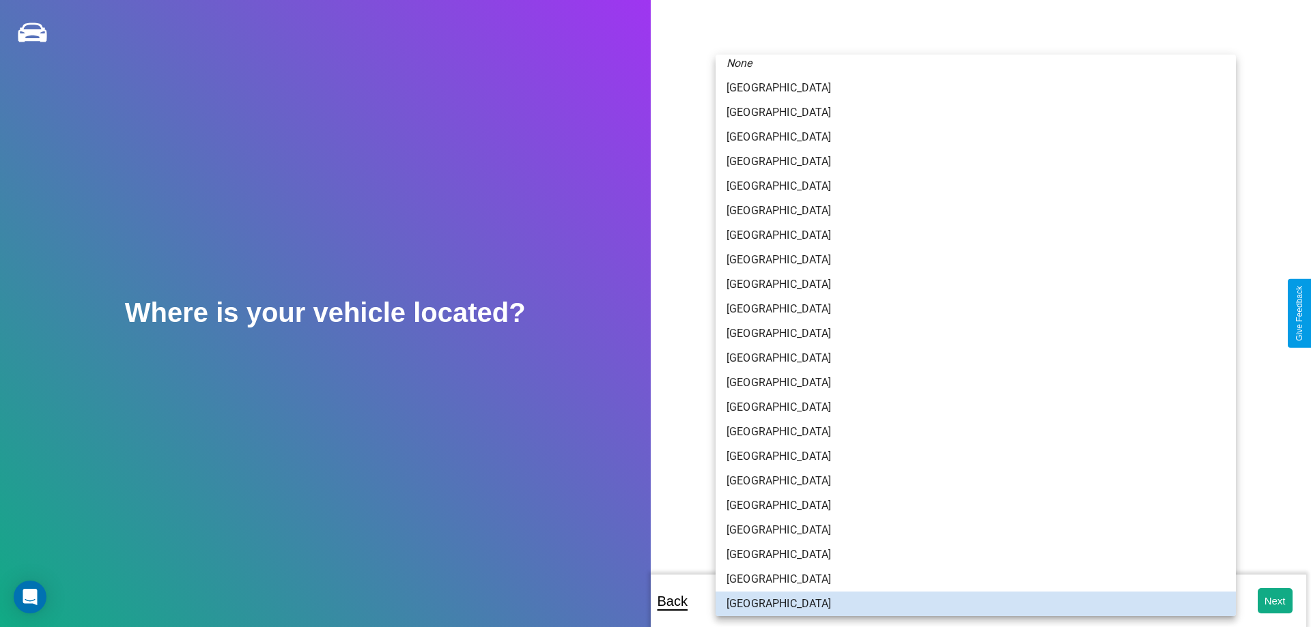
click at [970, 432] on li "[GEOGRAPHIC_DATA]" at bounding box center [975, 432] width 520 height 25
type input "**********"
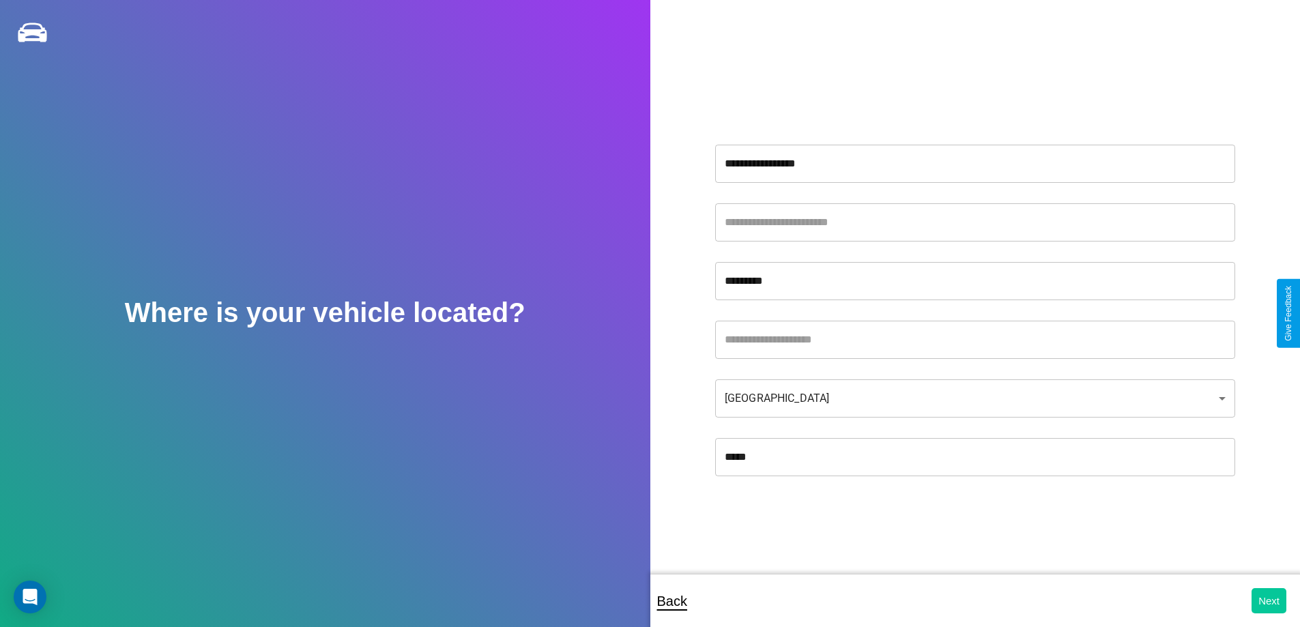
click at [1269, 601] on button "Next" at bounding box center [1269, 600] width 35 height 25
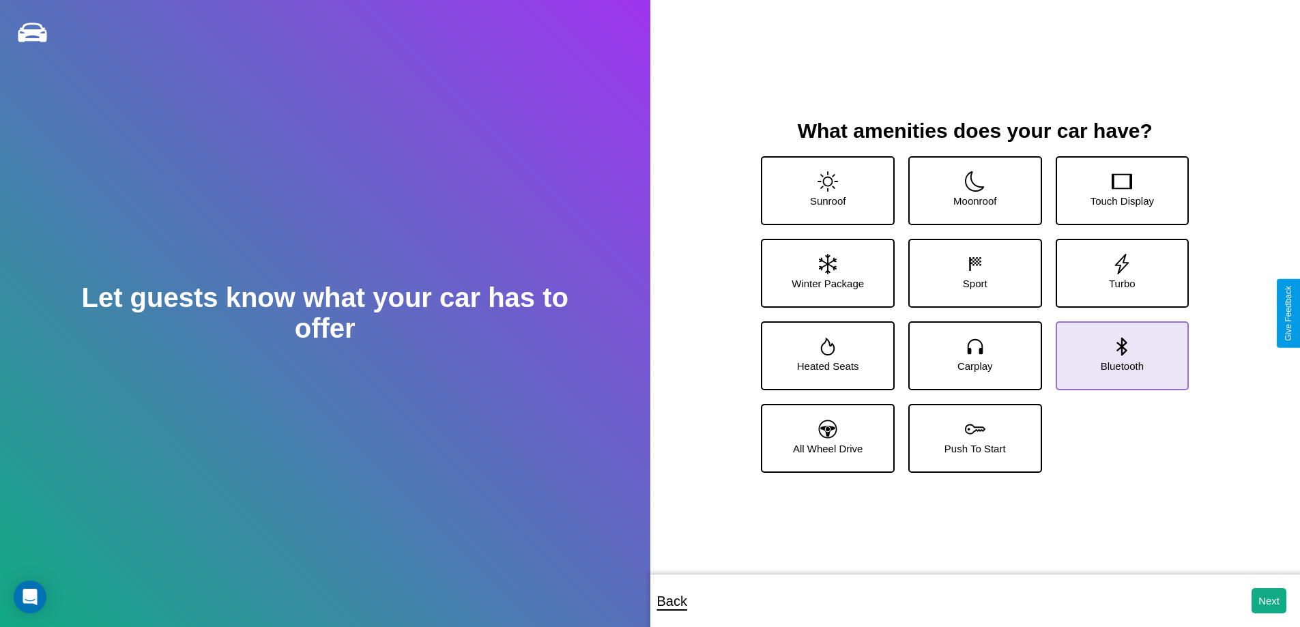
click at [1118, 350] on icon at bounding box center [1123, 346] width 10 height 18
click at [826, 433] on icon at bounding box center [828, 429] width 18 height 18
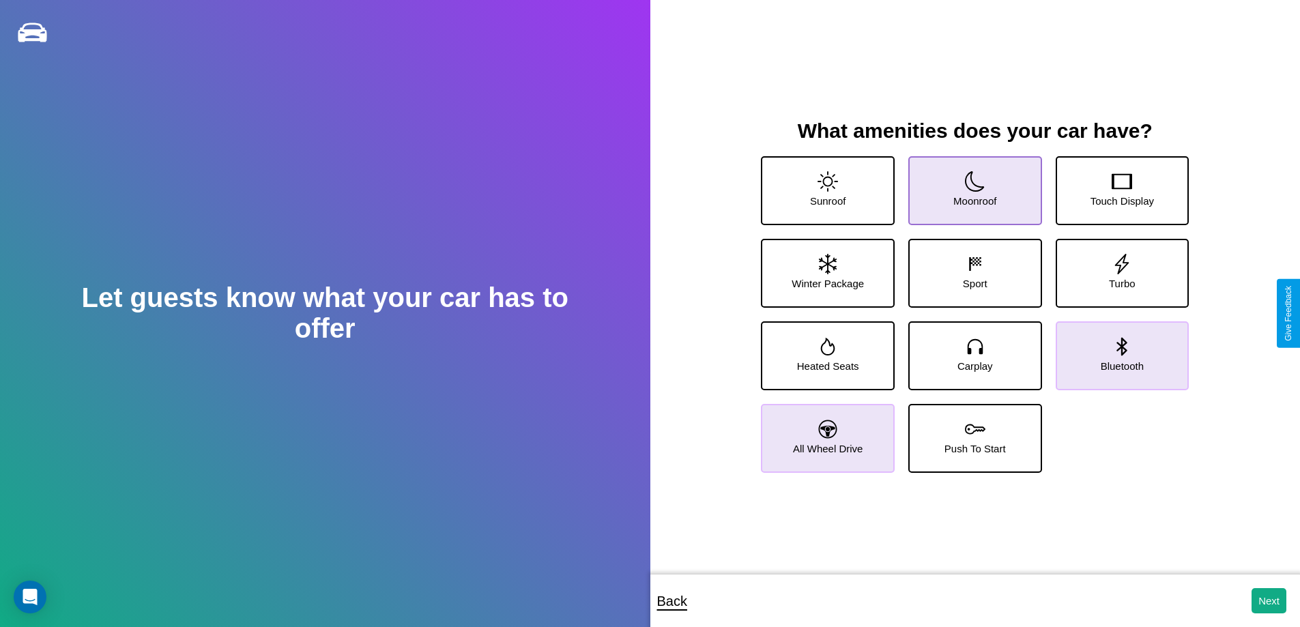
click at [970, 185] on icon at bounding box center [975, 181] width 20 height 20
click at [970, 433] on icon at bounding box center [975, 429] width 20 height 20
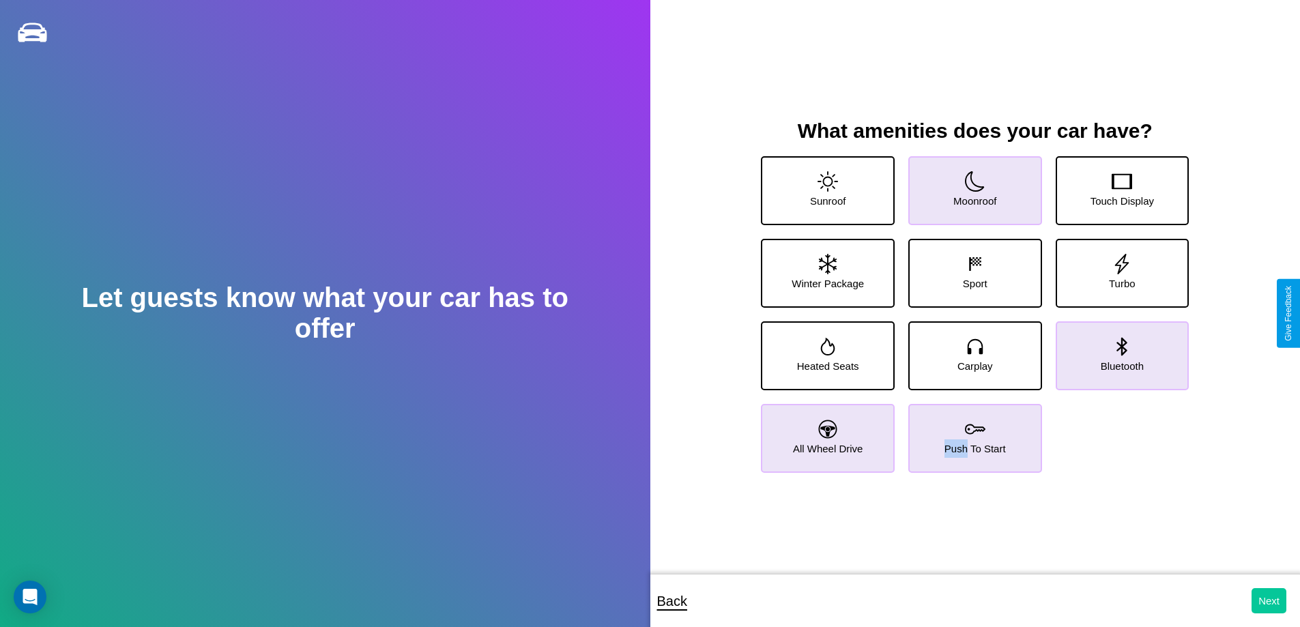
click at [1269, 601] on button "Next" at bounding box center [1269, 600] width 35 height 25
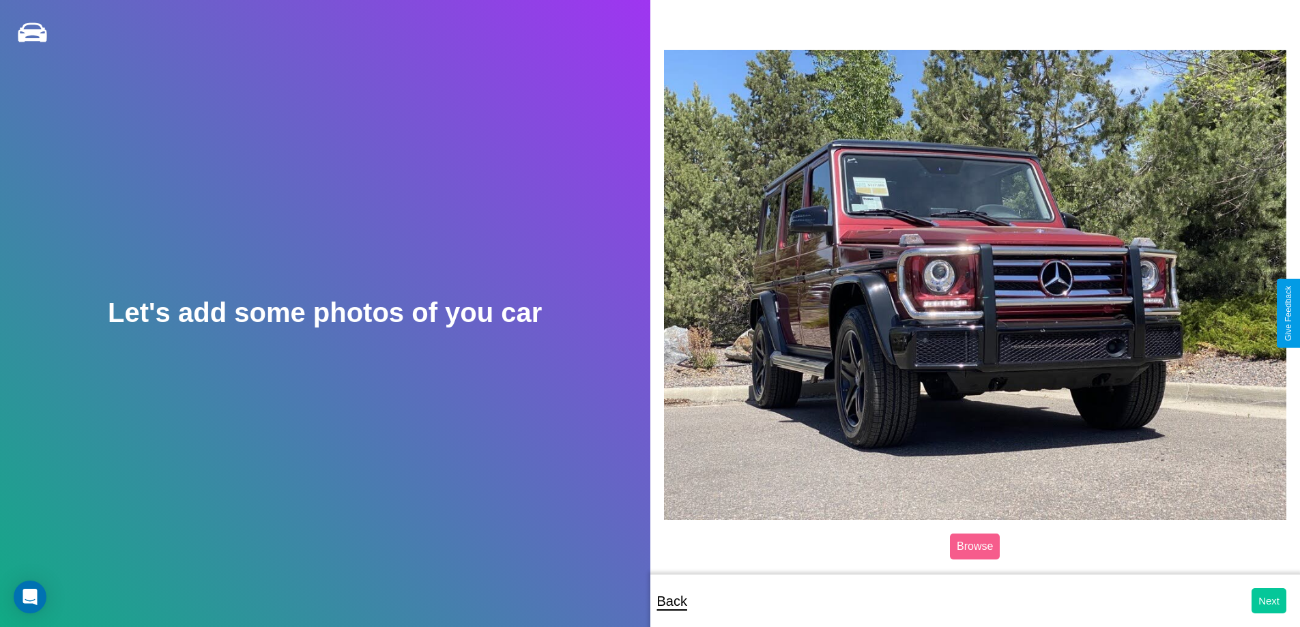
click at [1269, 601] on button "Next" at bounding box center [1269, 600] width 35 height 25
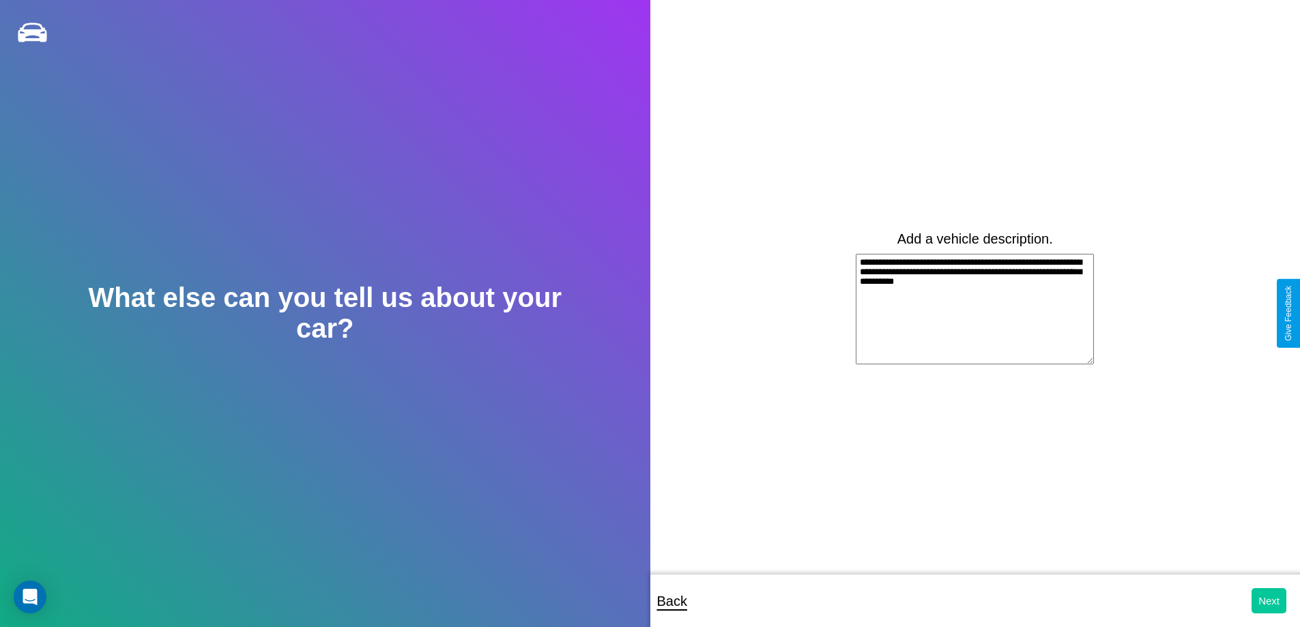
type textarea "**********"
click at [1269, 601] on button "Next" at bounding box center [1269, 600] width 35 height 25
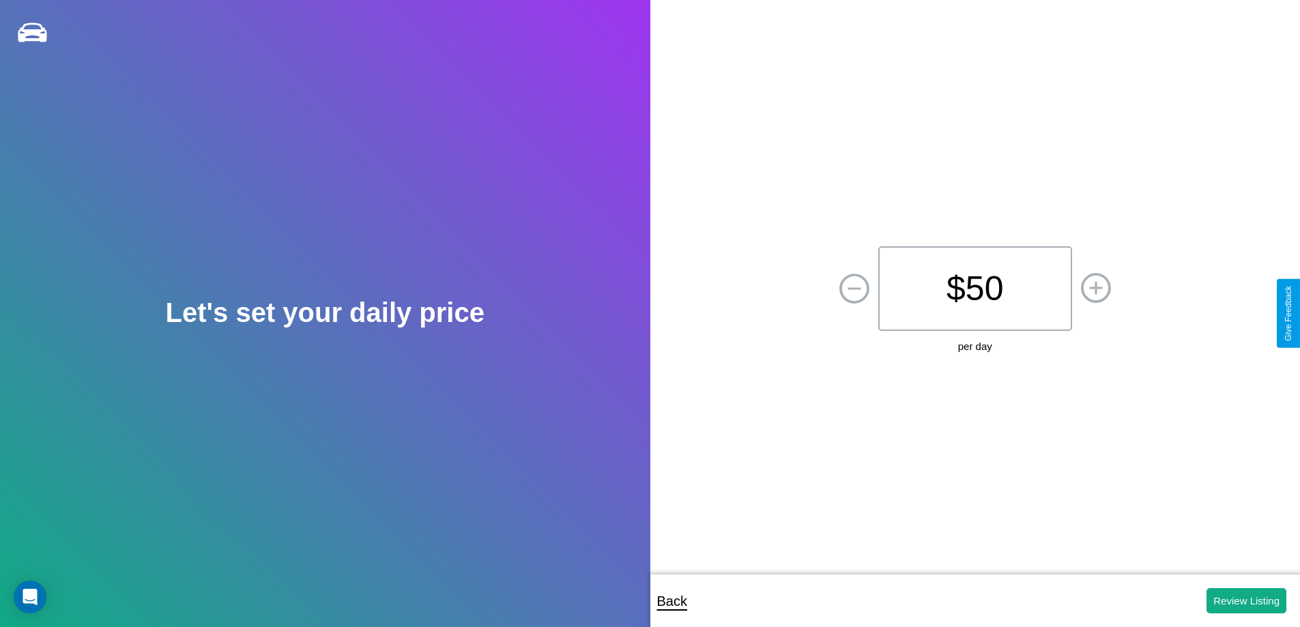
click at [975, 289] on p "$ 50" at bounding box center [976, 288] width 194 height 85
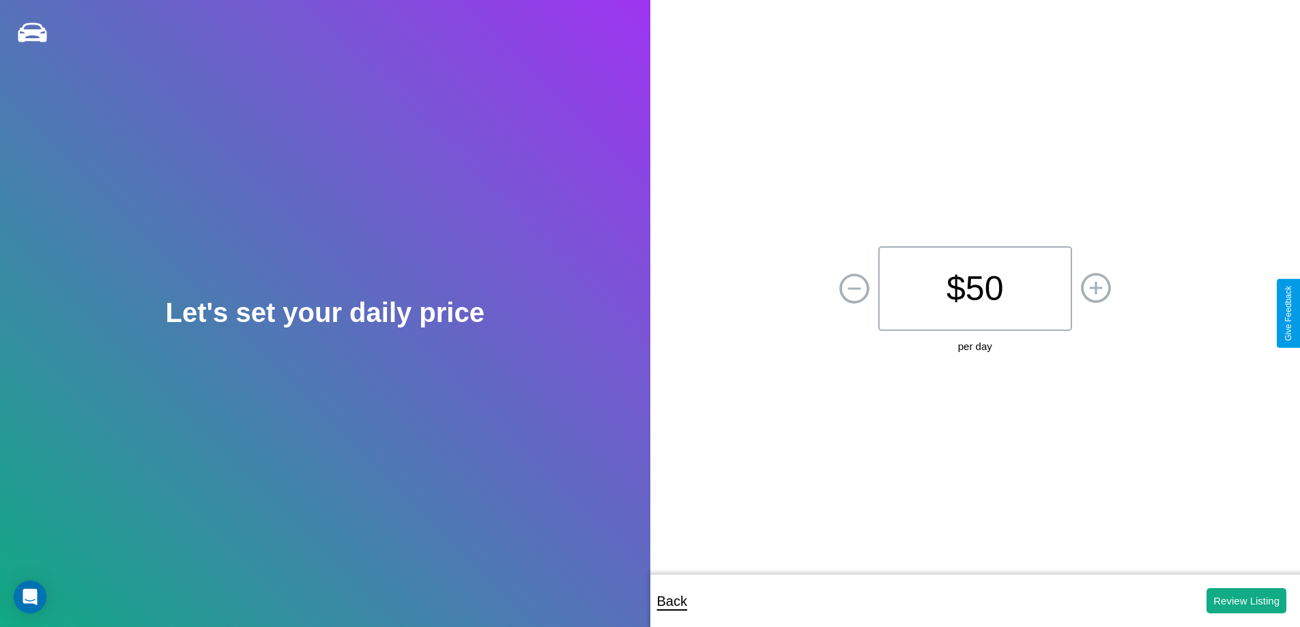
click at [975, 289] on p "$ 50" at bounding box center [976, 288] width 194 height 85
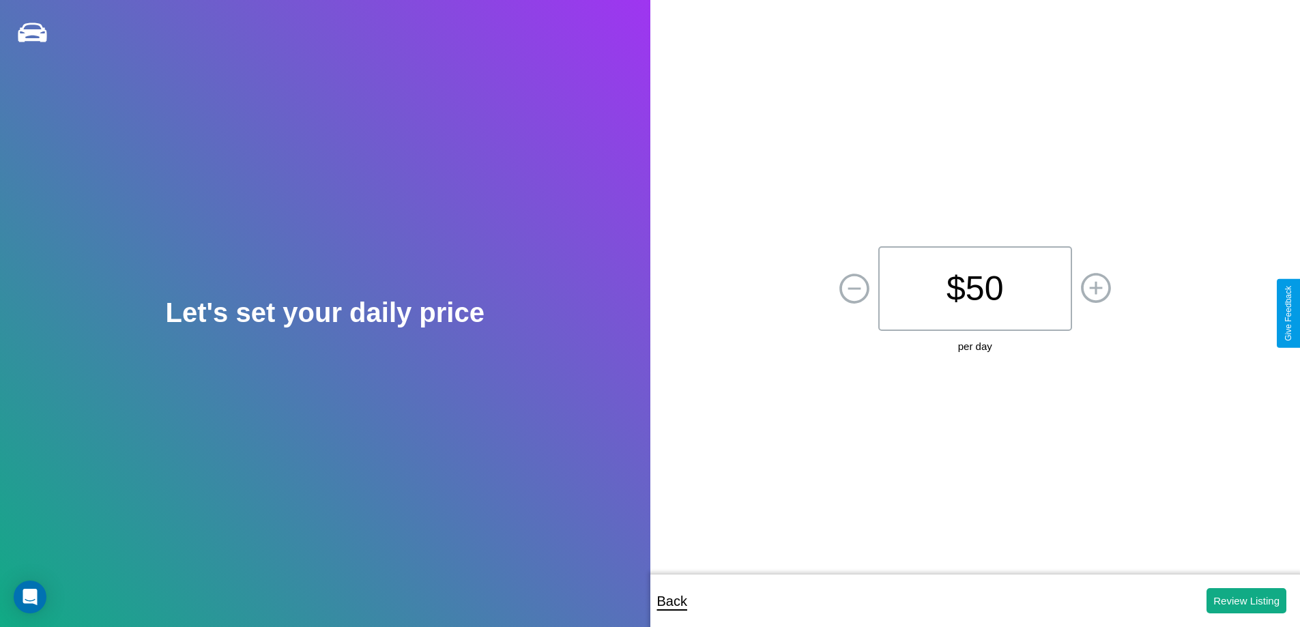
click at [975, 289] on p "$ 50" at bounding box center [976, 288] width 194 height 85
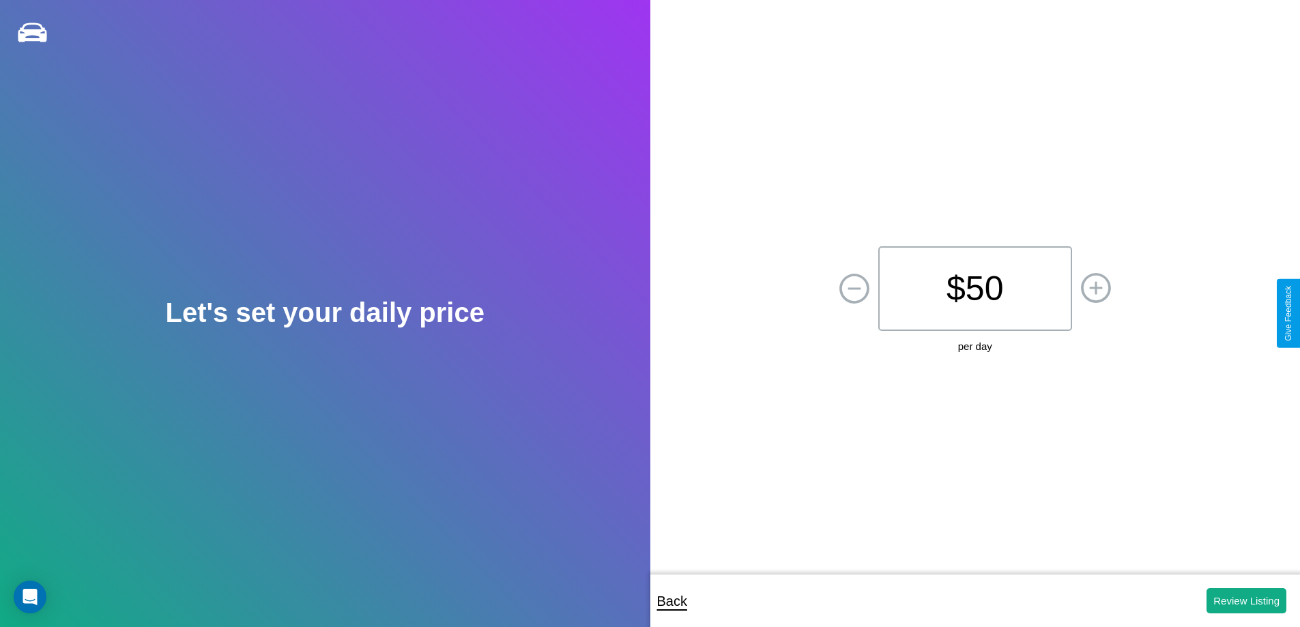
click at [975, 289] on p "$ 50" at bounding box center [976, 288] width 194 height 85
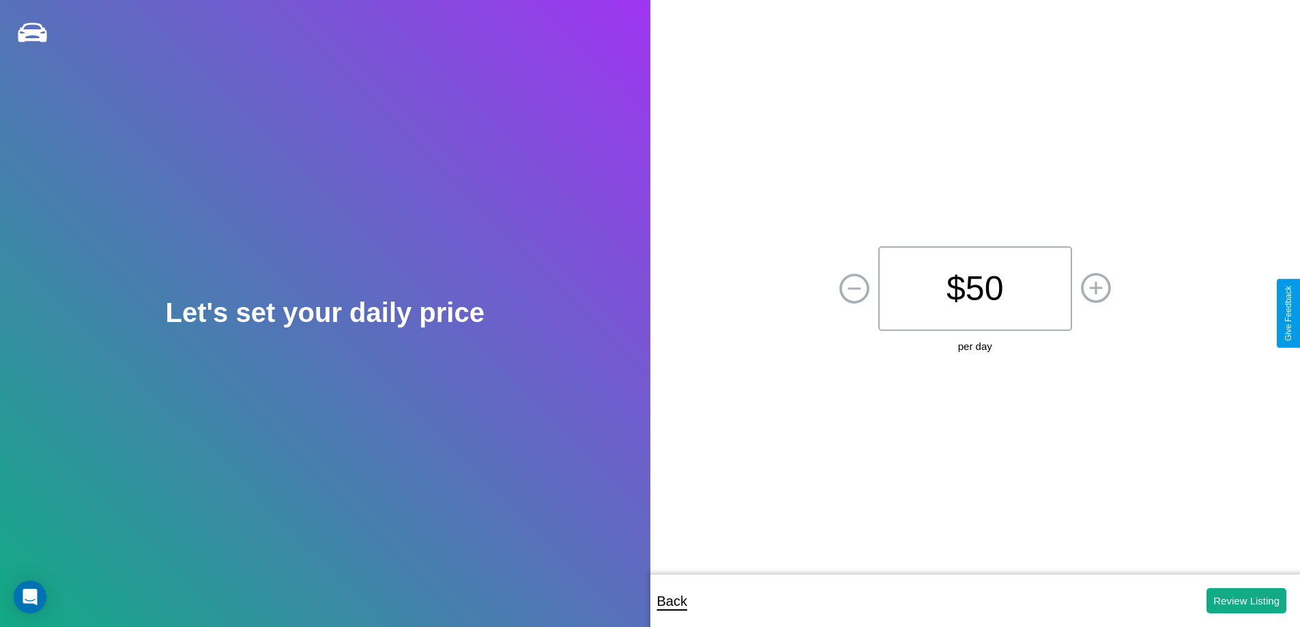
click at [975, 289] on p "$ 50" at bounding box center [976, 288] width 194 height 85
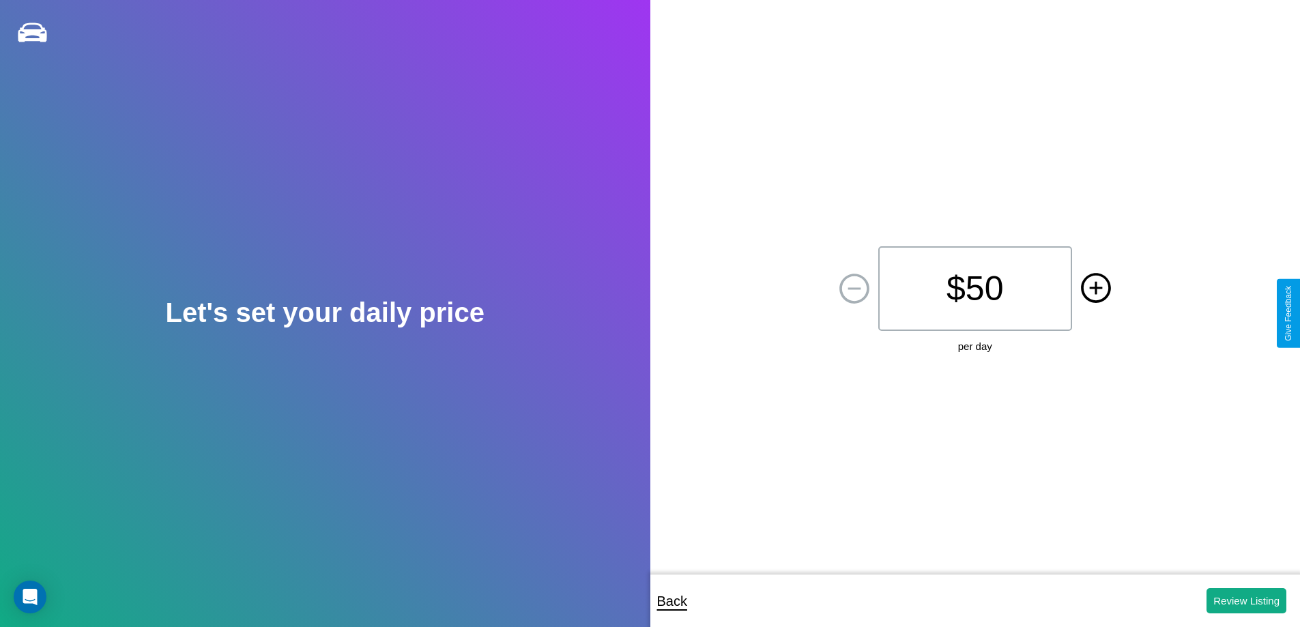
click at [1096, 289] on icon at bounding box center [1096, 287] width 13 height 13
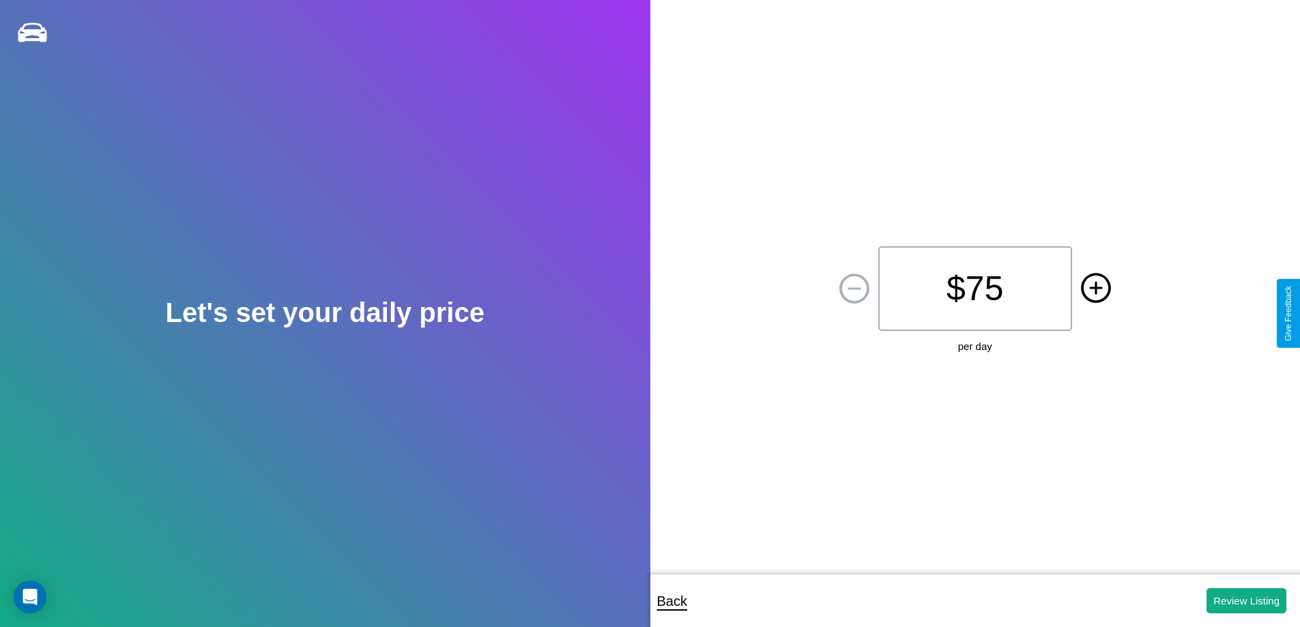
click at [1096, 289] on icon at bounding box center [1096, 287] width 13 height 13
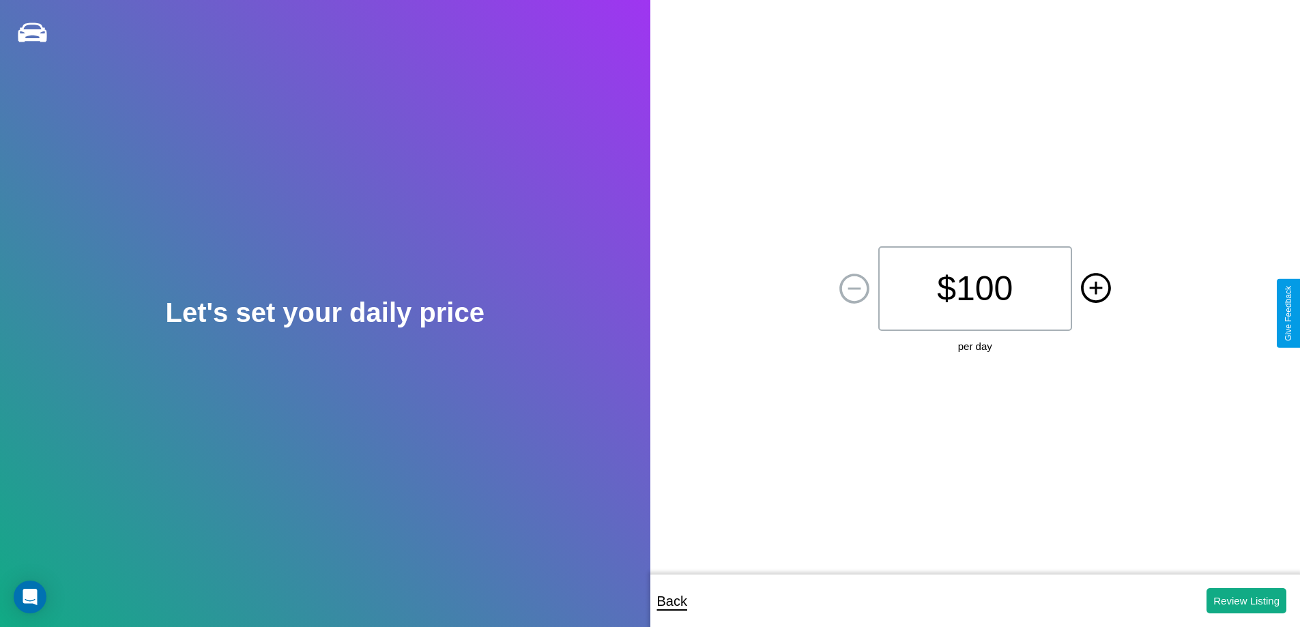
click at [1096, 289] on icon at bounding box center [1096, 287] width 13 height 13
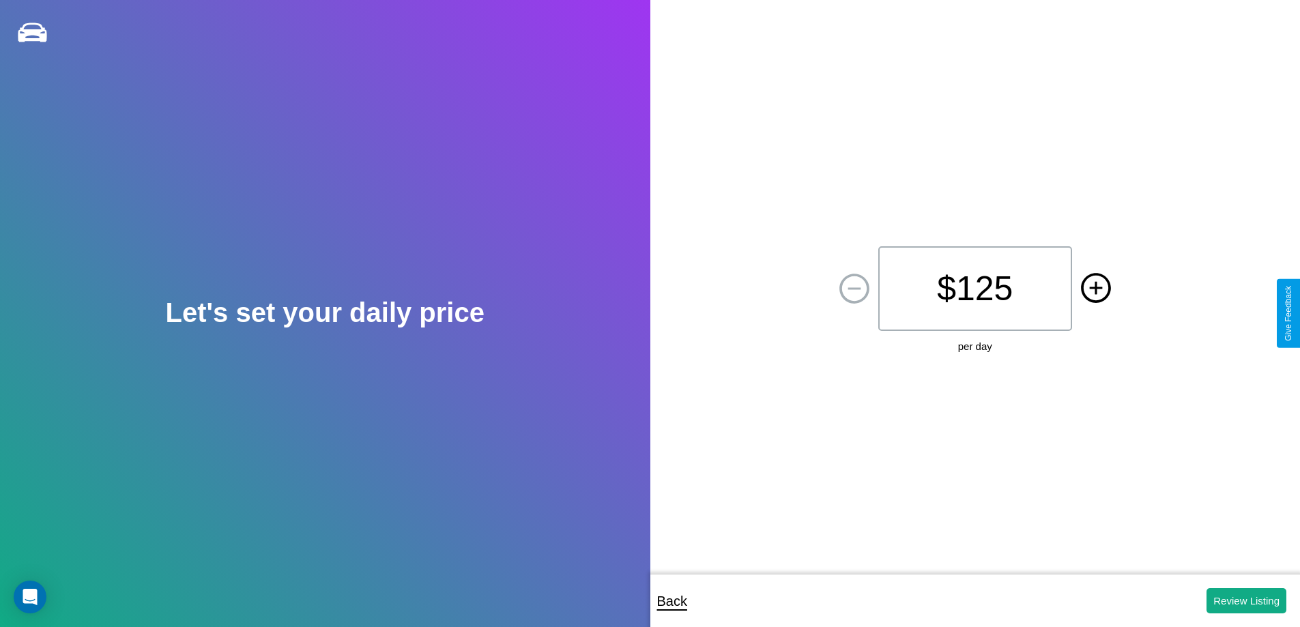
click at [1096, 289] on icon at bounding box center [1096, 287] width 13 height 13
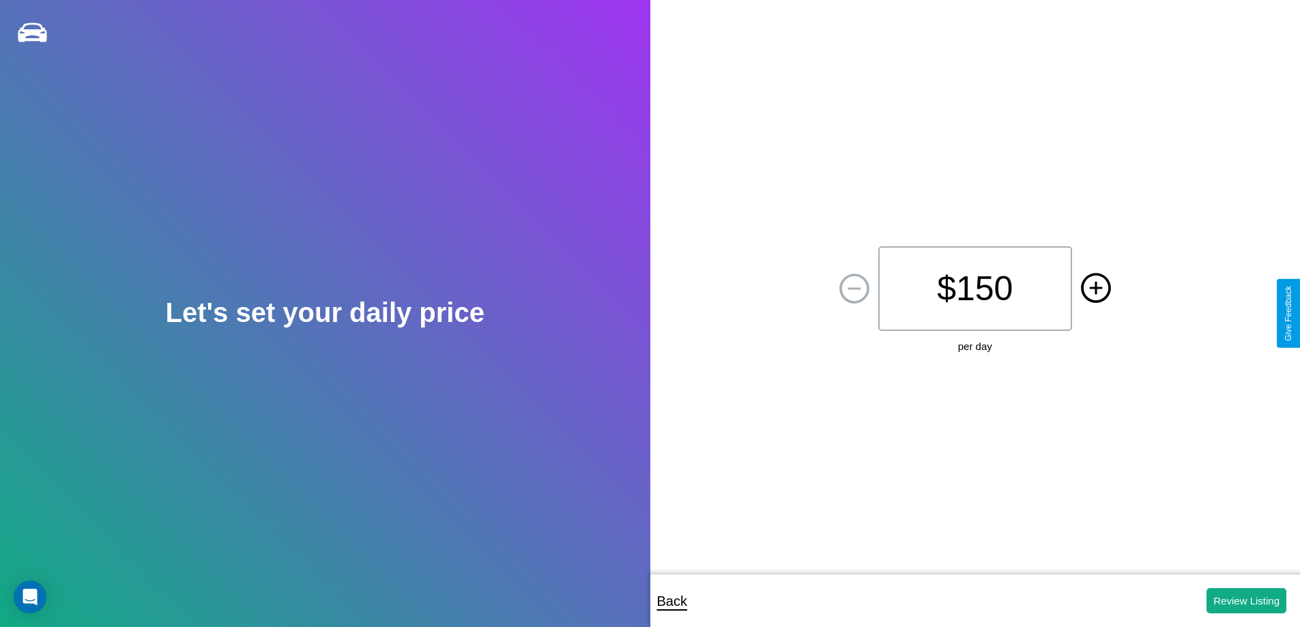
click at [1096, 289] on icon at bounding box center [1096, 287] width 13 height 13
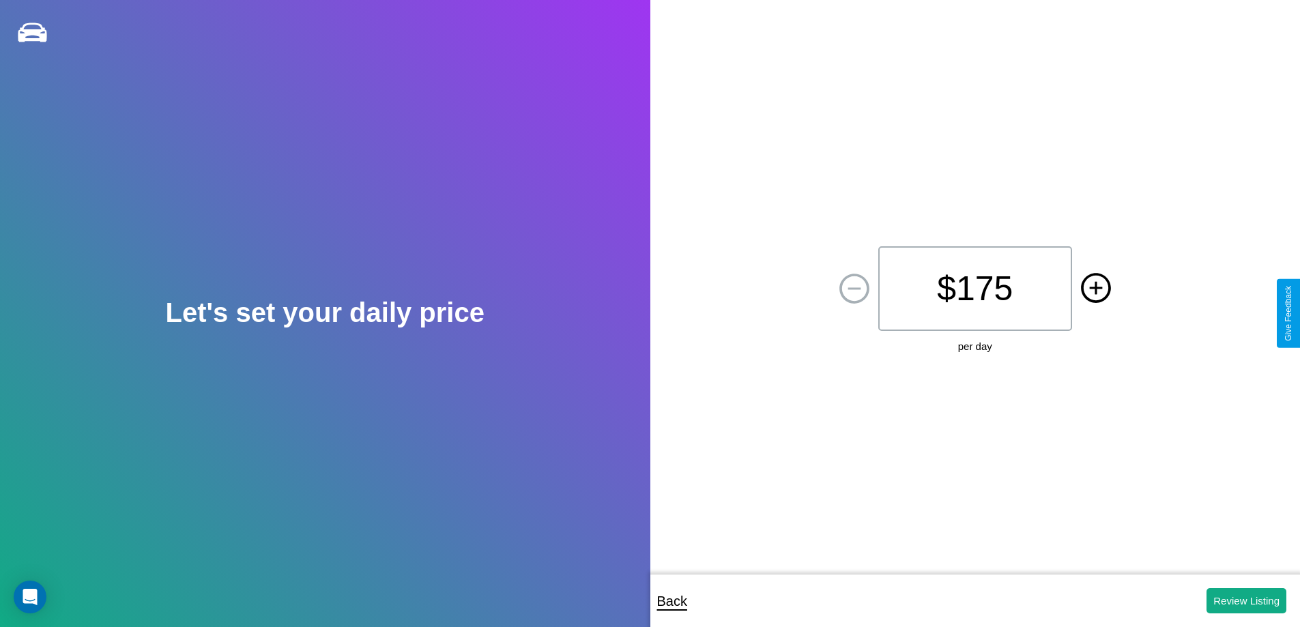
click at [1096, 289] on icon at bounding box center [1096, 287] width 13 height 13
click at [1247, 601] on button "Review Listing" at bounding box center [1247, 600] width 80 height 25
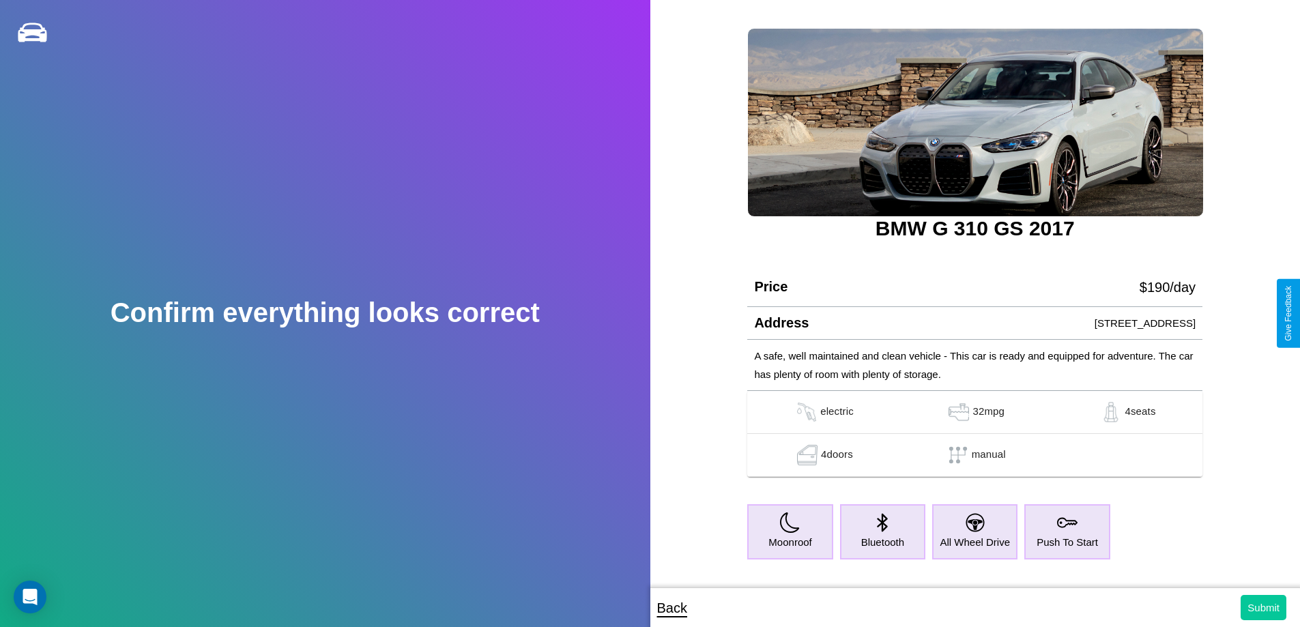
click at [1264, 608] on button "Submit" at bounding box center [1264, 607] width 46 height 25
